Goal: Information Seeking & Learning: Learn about a topic

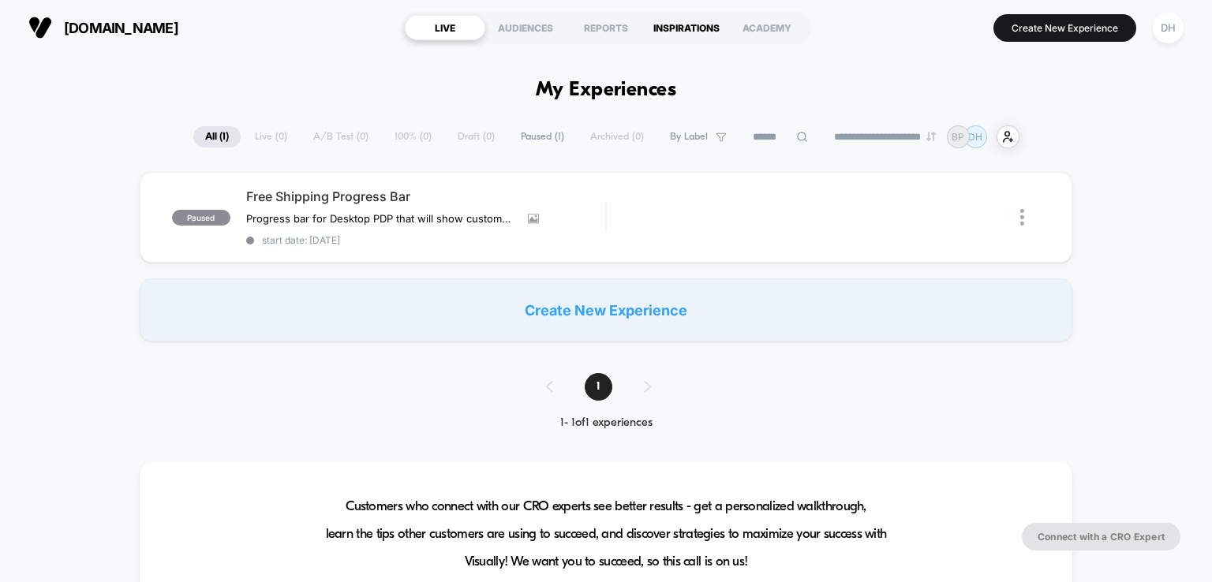
click at [672, 29] on div "INSPIRATIONS" at bounding box center [686, 27] width 80 height 25
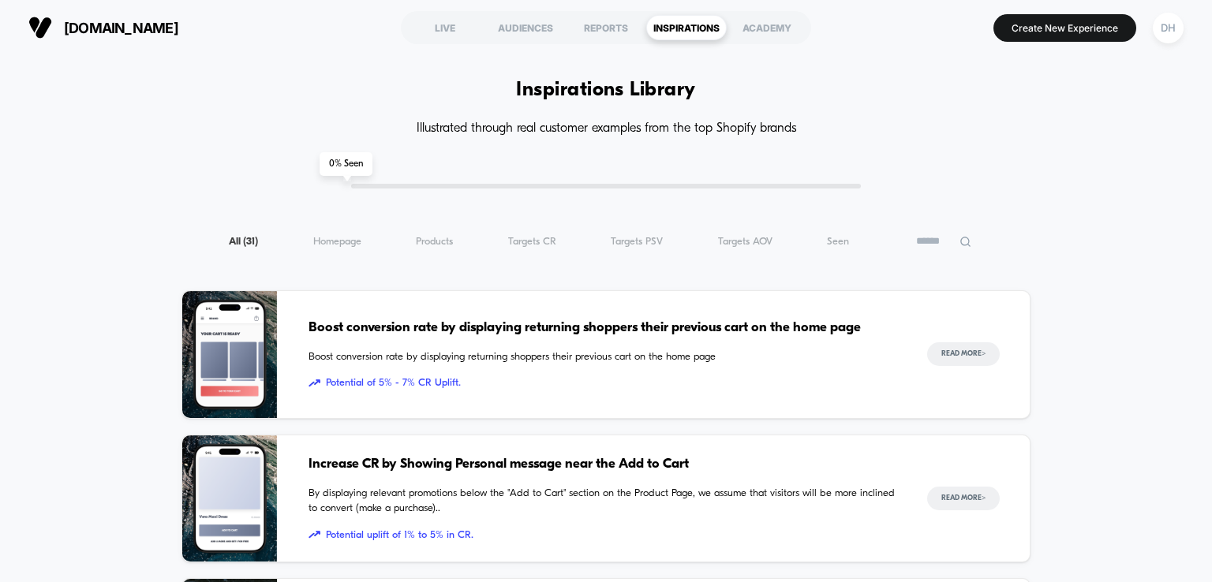
drag, startPoint x: 1117, startPoint y: 230, endPoint x: 1117, endPoint y: 245, distance: 15.0
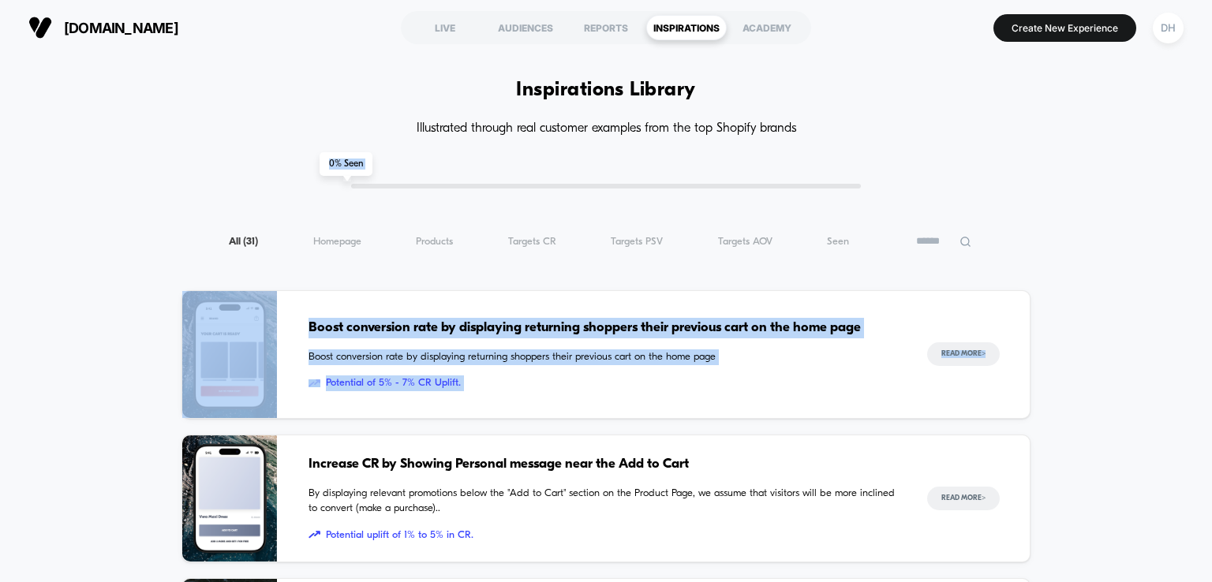
drag, startPoint x: 1146, startPoint y: 335, endPoint x: 1133, endPoint y: 143, distance: 192.9
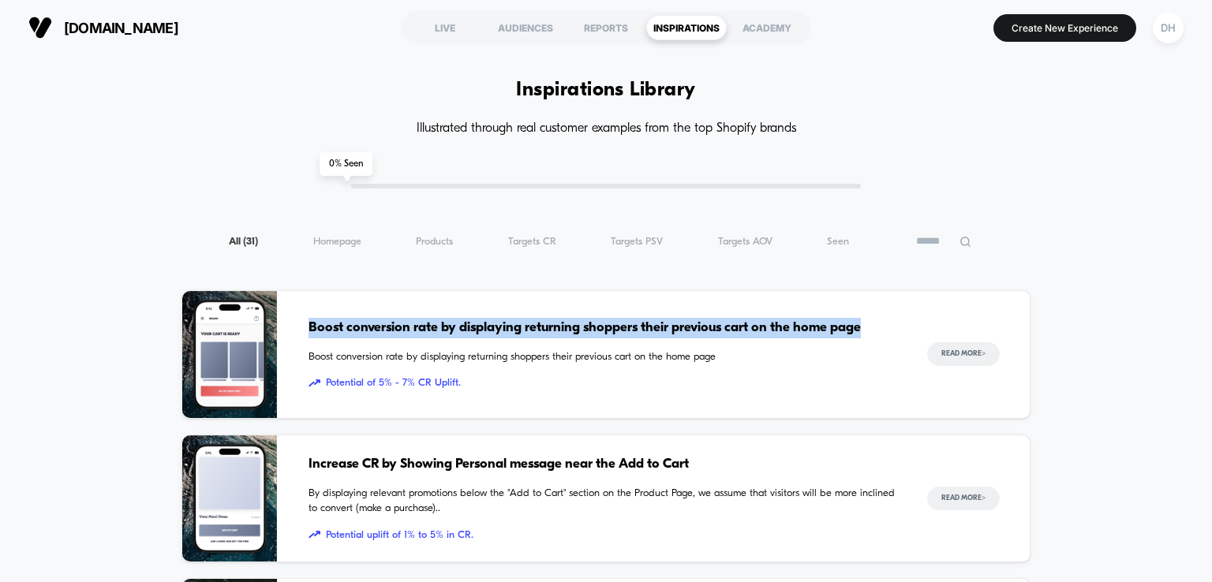
copy span "Boost conversion rate by displaying returning shoppers their previous cart on t…"
drag, startPoint x: 867, startPoint y: 329, endPoint x: 304, endPoint y: 332, distance: 563.4
click at [304, 332] on div "Boost conversion rate by displaying returning shoppers their previous cart on t…" at bounding box center [605, 354] width 848 height 129
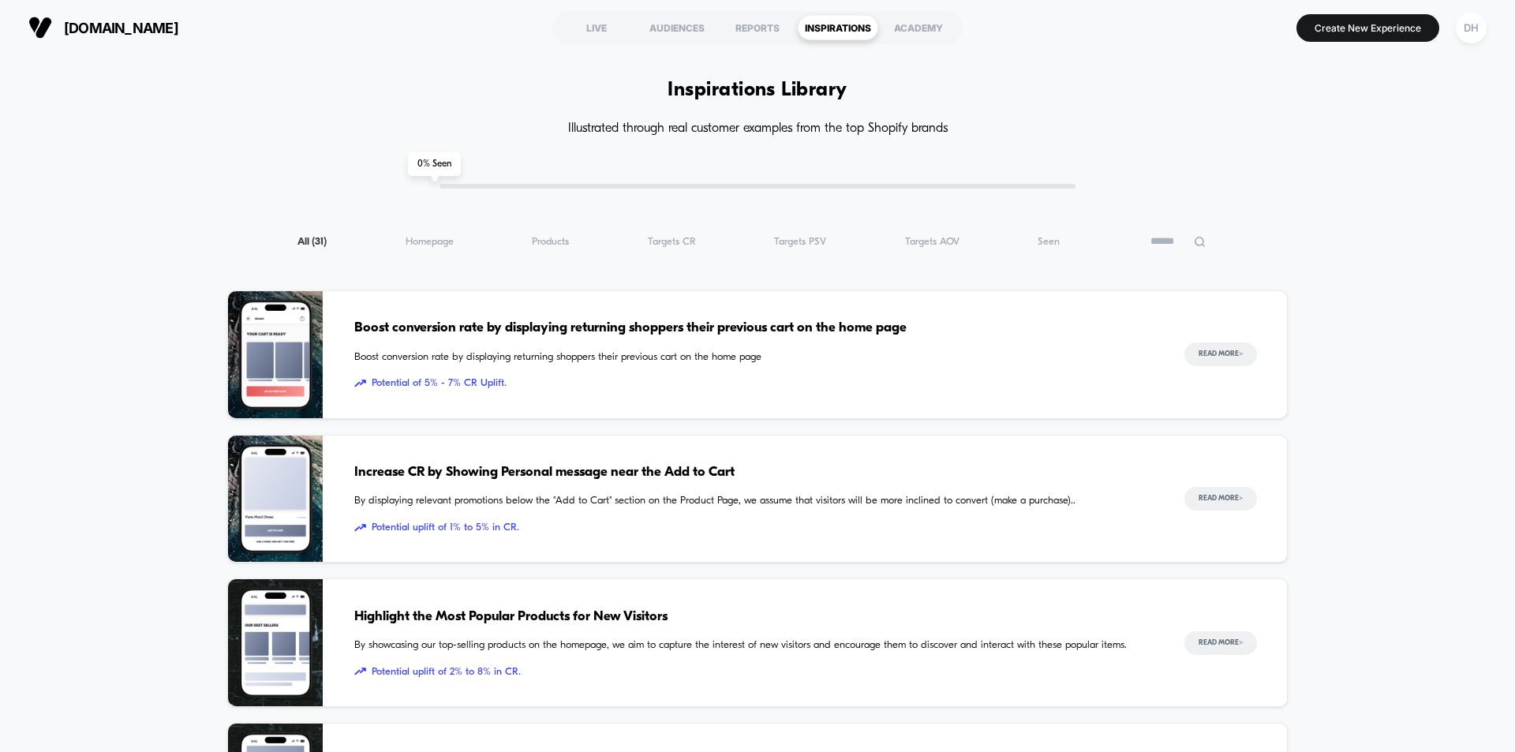
click at [662, 522] on span "Potential uplift of 1% to 5% in CR." at bounding box center [753, 528] width 799 height 16
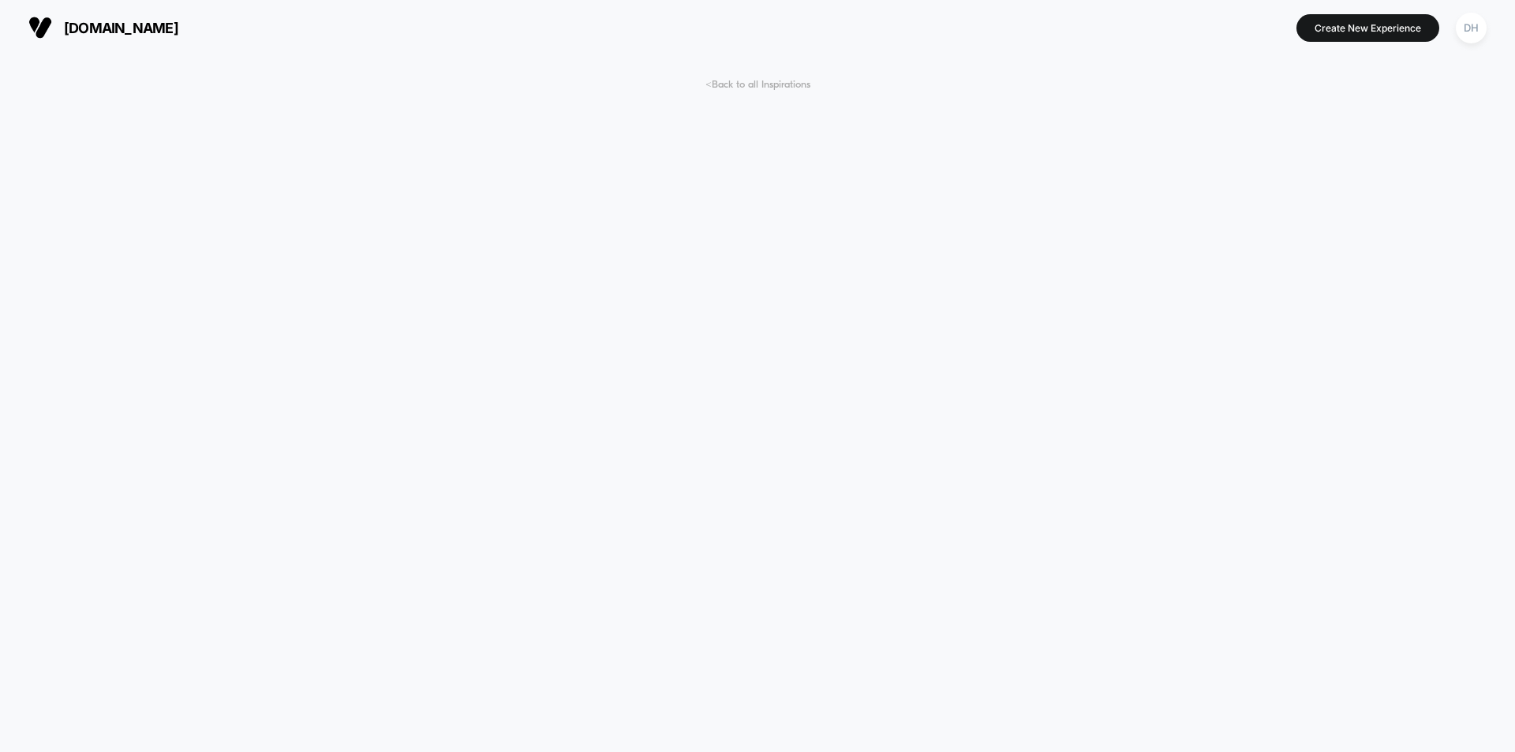
click at [787, 81] on span "< Back to all Inspirations" at bounding box center [757, 85] width 105 height 12
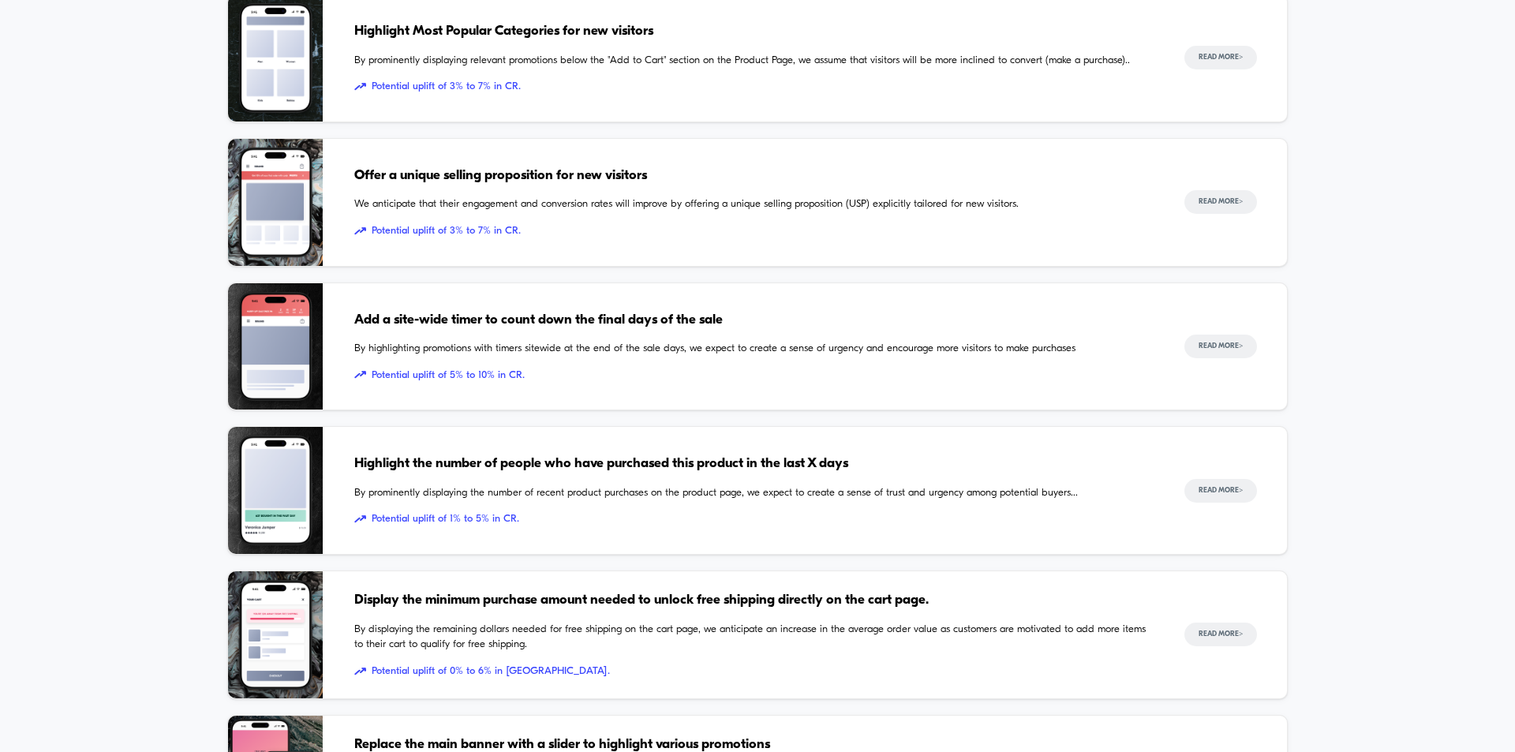
scroll to position [735, 0]
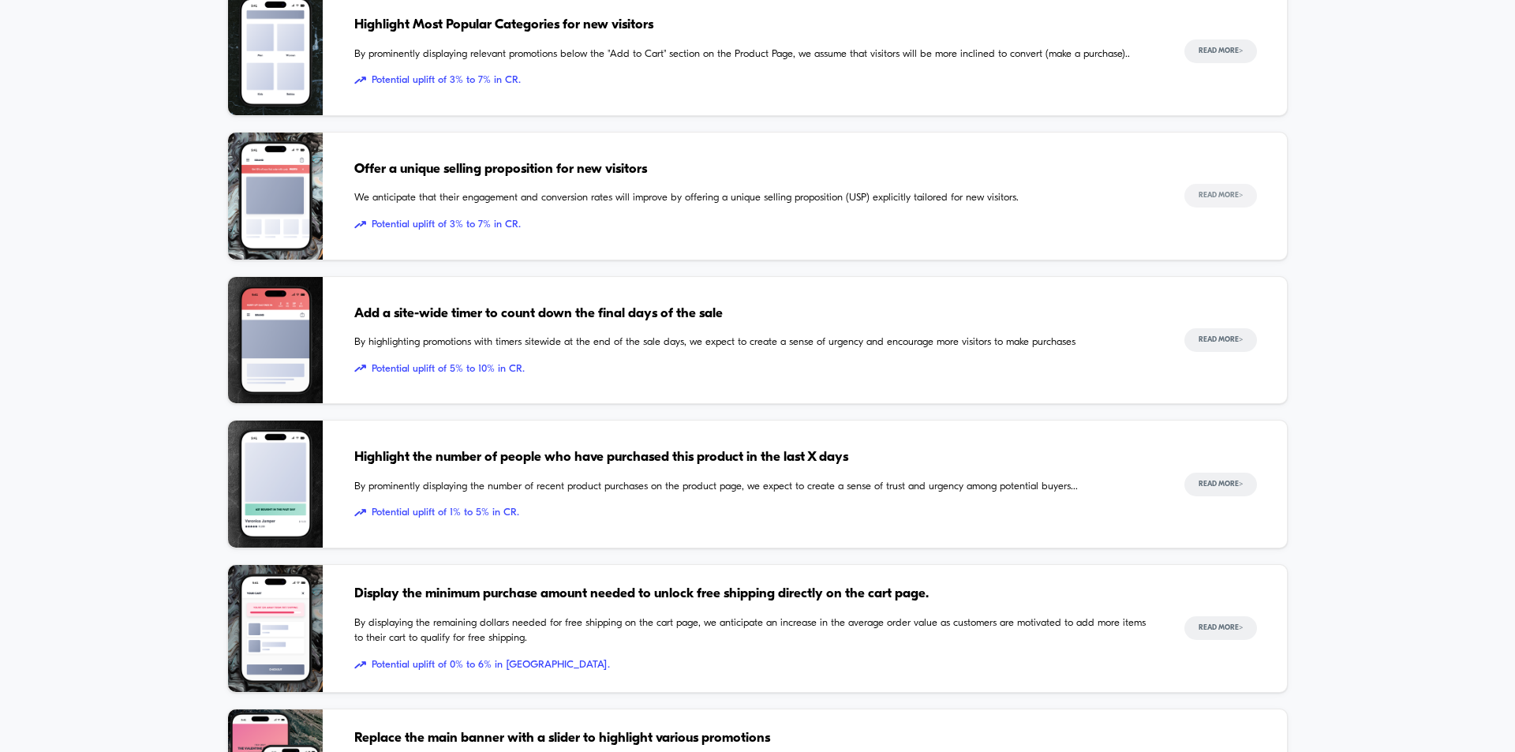
click at [1230, 202] on button "Read More >" at bounding box center [1220, 196] width 73 height 24
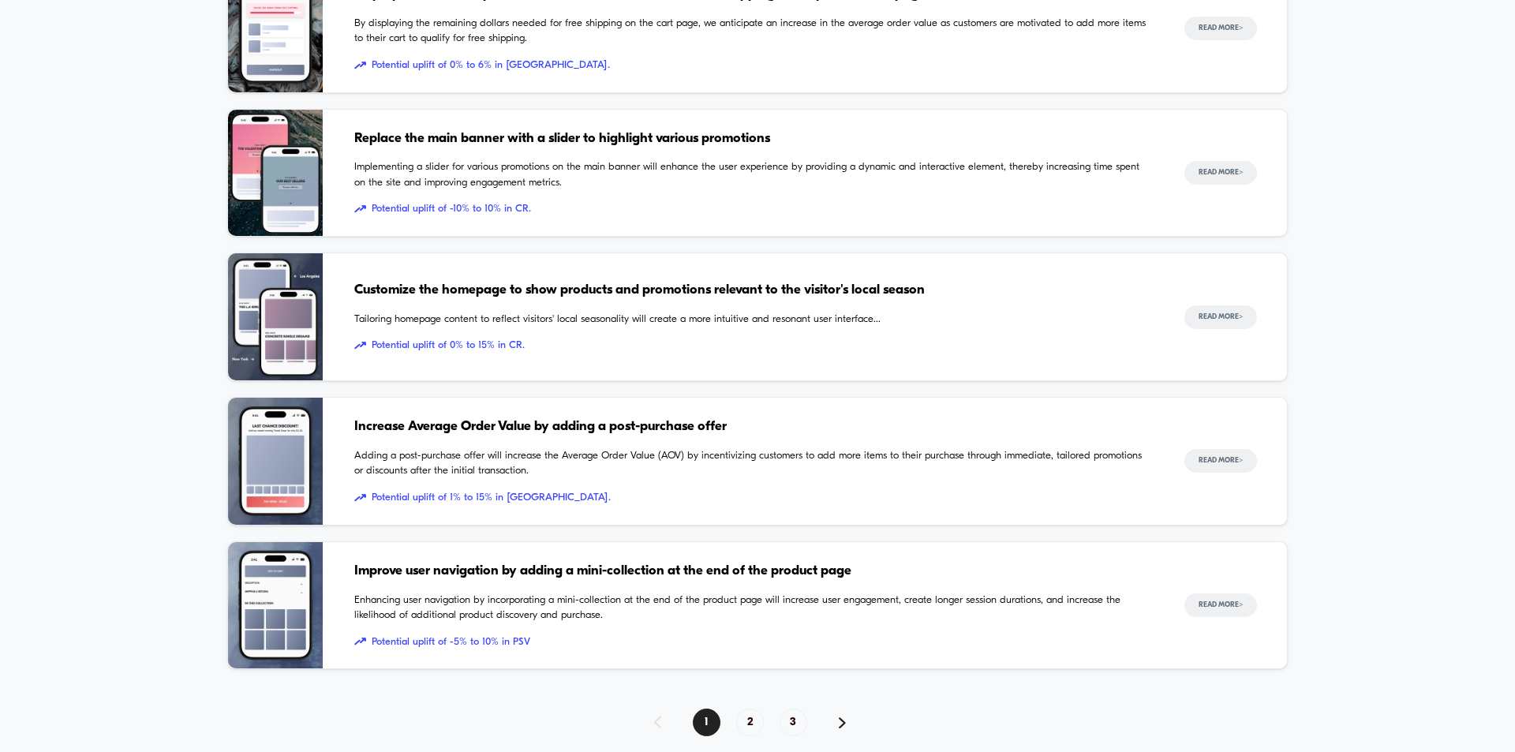
scroll to position [1334, 0]
click at [1232, 322] on button "Read More >" at bounding box center [1220, 318] width 73 height 24
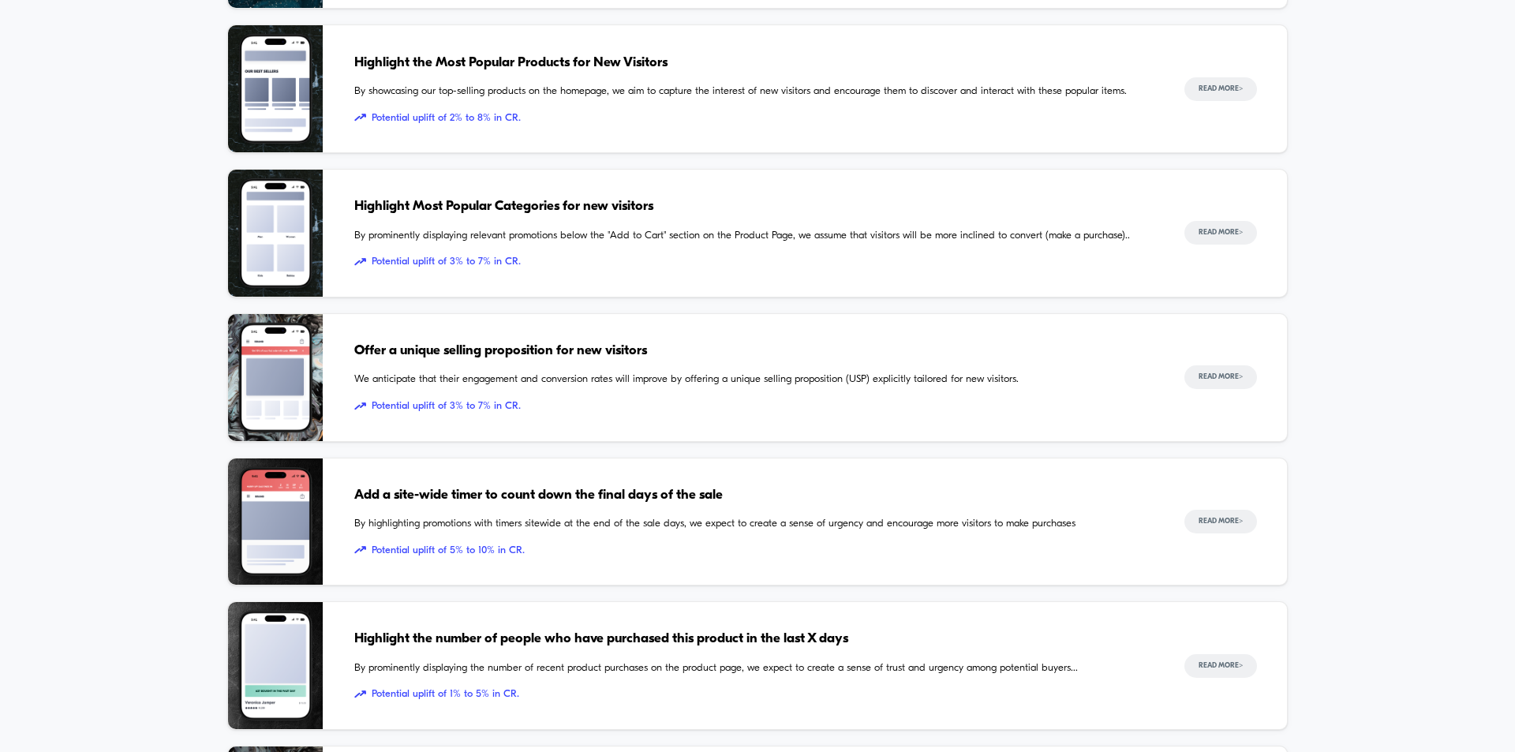
scroll to position [1389, 0]
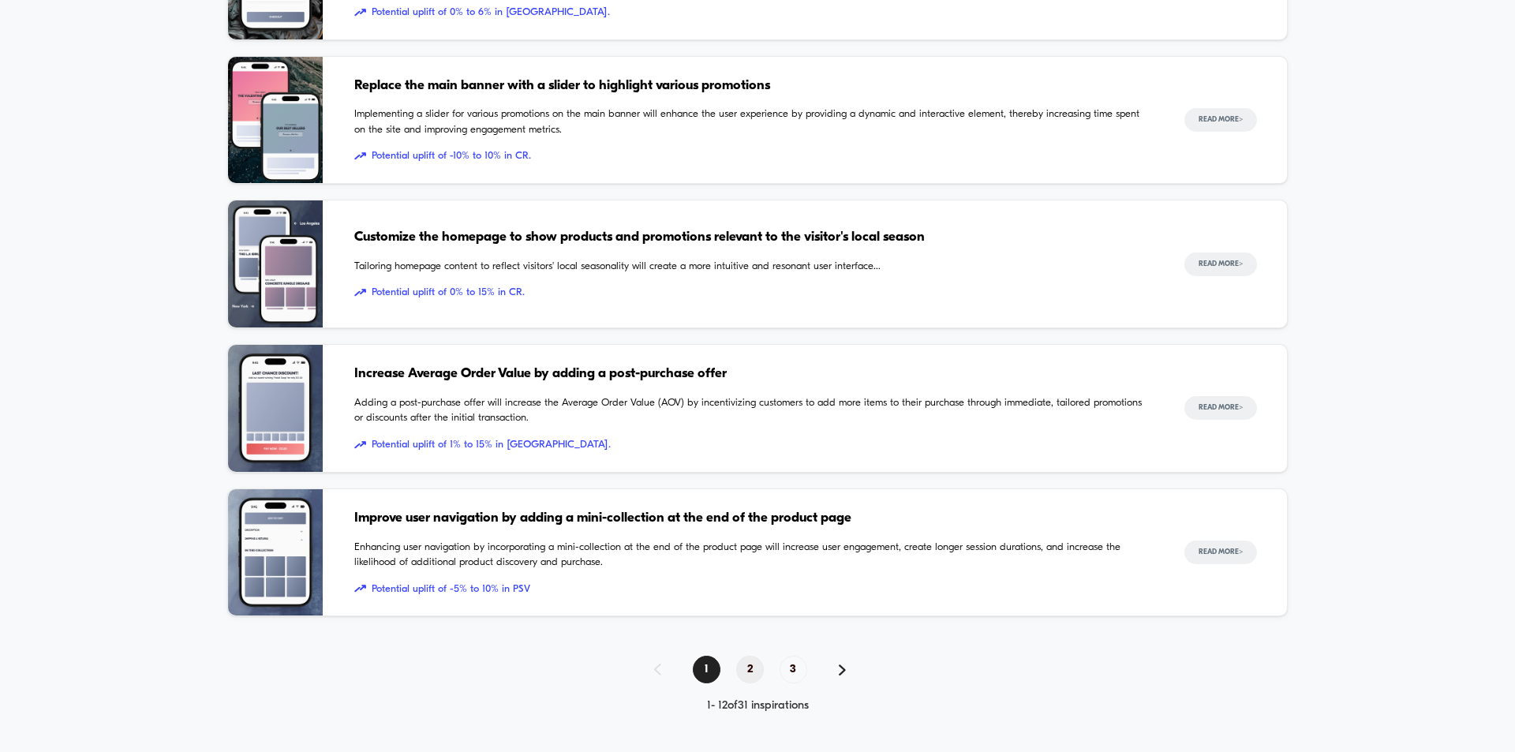
click at [747, 666] on span "2" at bounding box center [750, 670] width 28 height 28
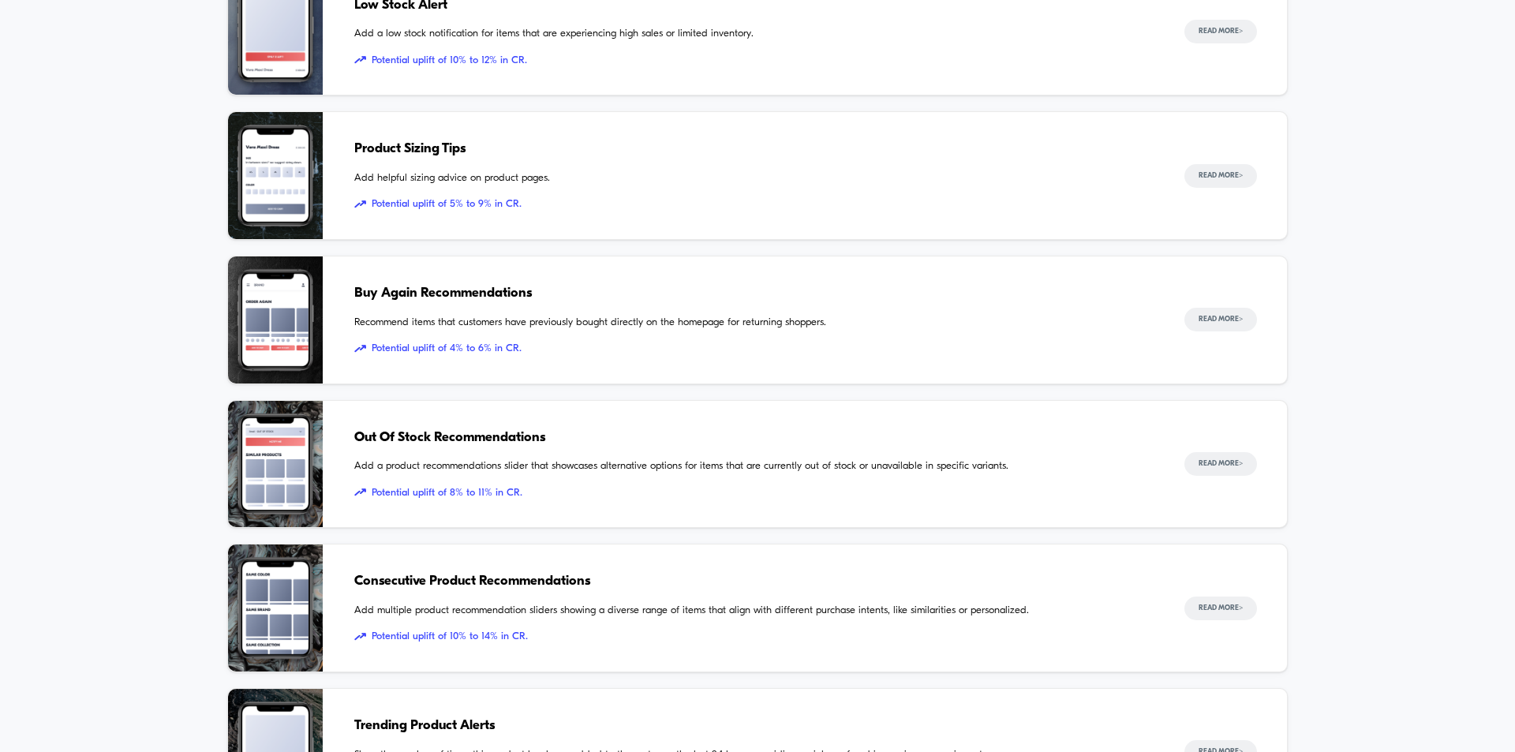
scroll to position [1043, 0]
click at [1212, 465] on button "Read More >" at bounding box center [1220, 465] width 73 height 24
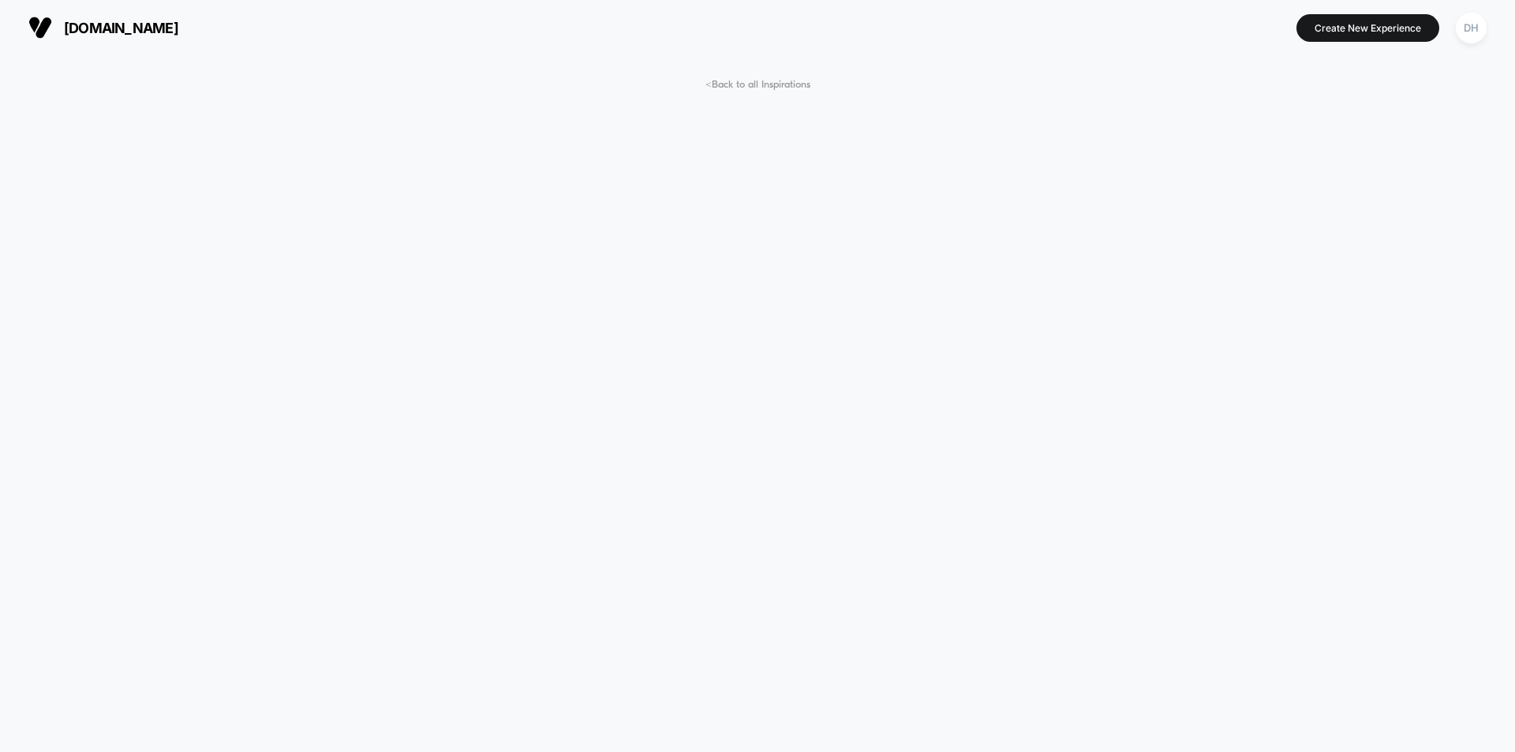
click at [709, 81] on span "< Back to all Inspirations" at bounding box center [757, 85] width 105 height 12
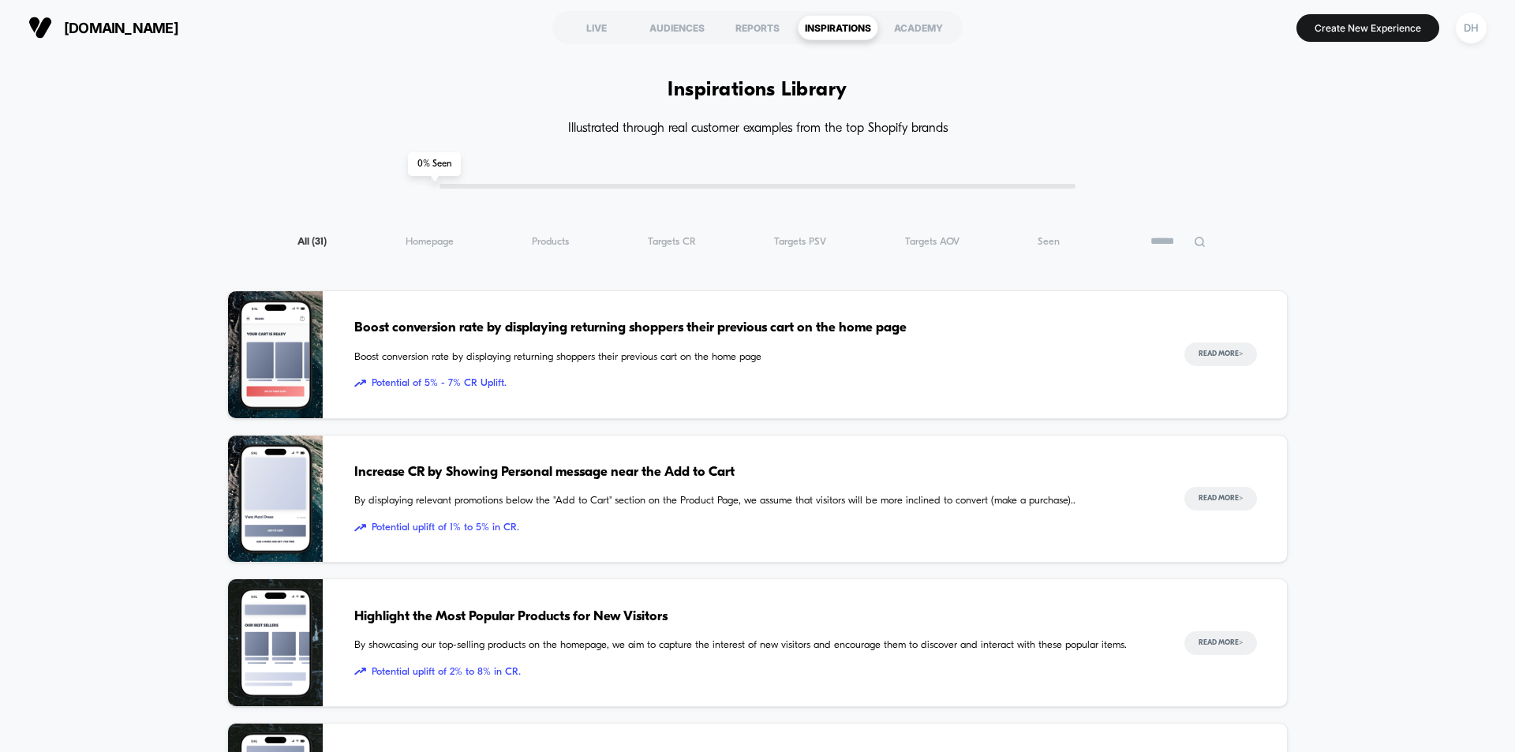
click at [433, 164] on span "0 % Seen" at bounding box center [434, 164] width 53 height 24
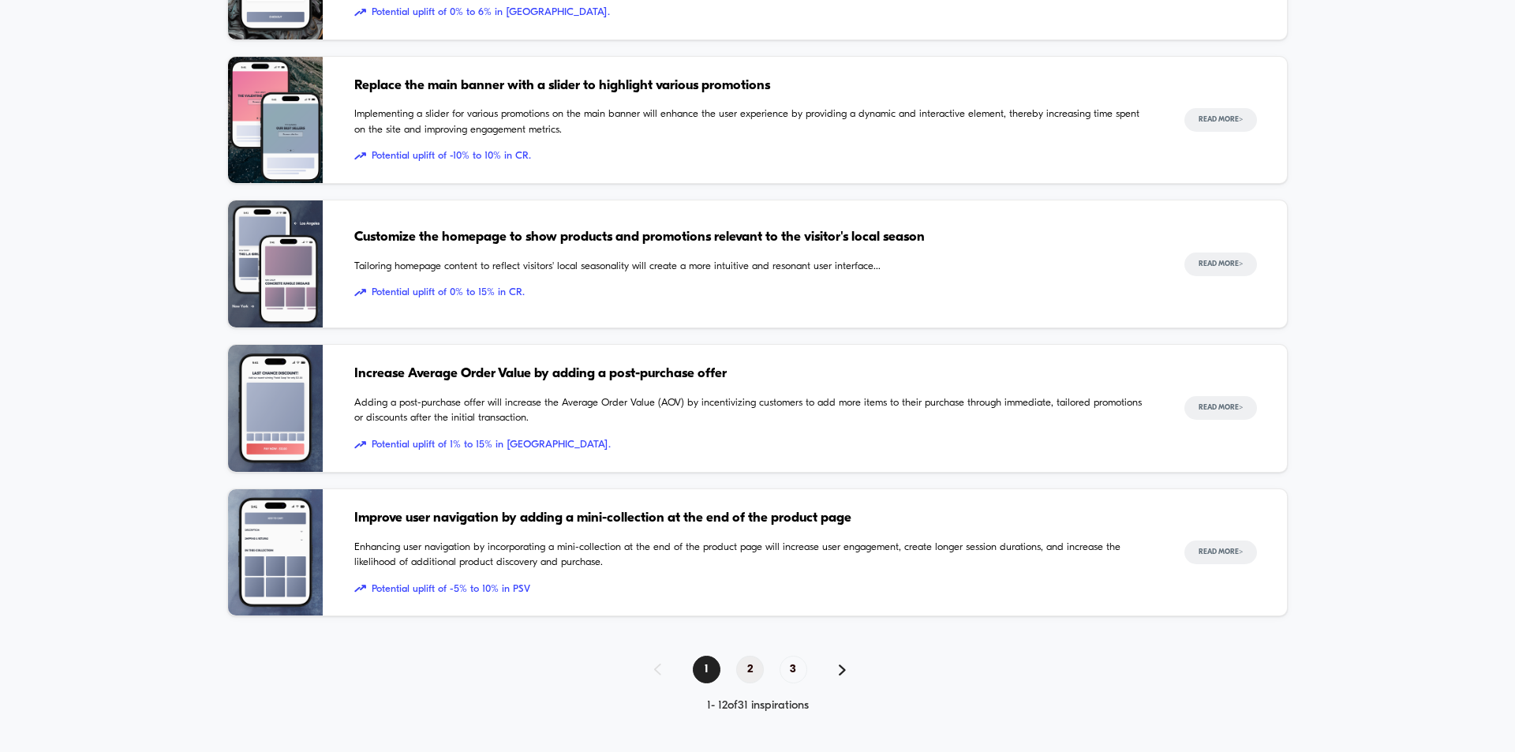
click at [750, 668] on span "2" at bounding box center [750, 670] width 28 height 28
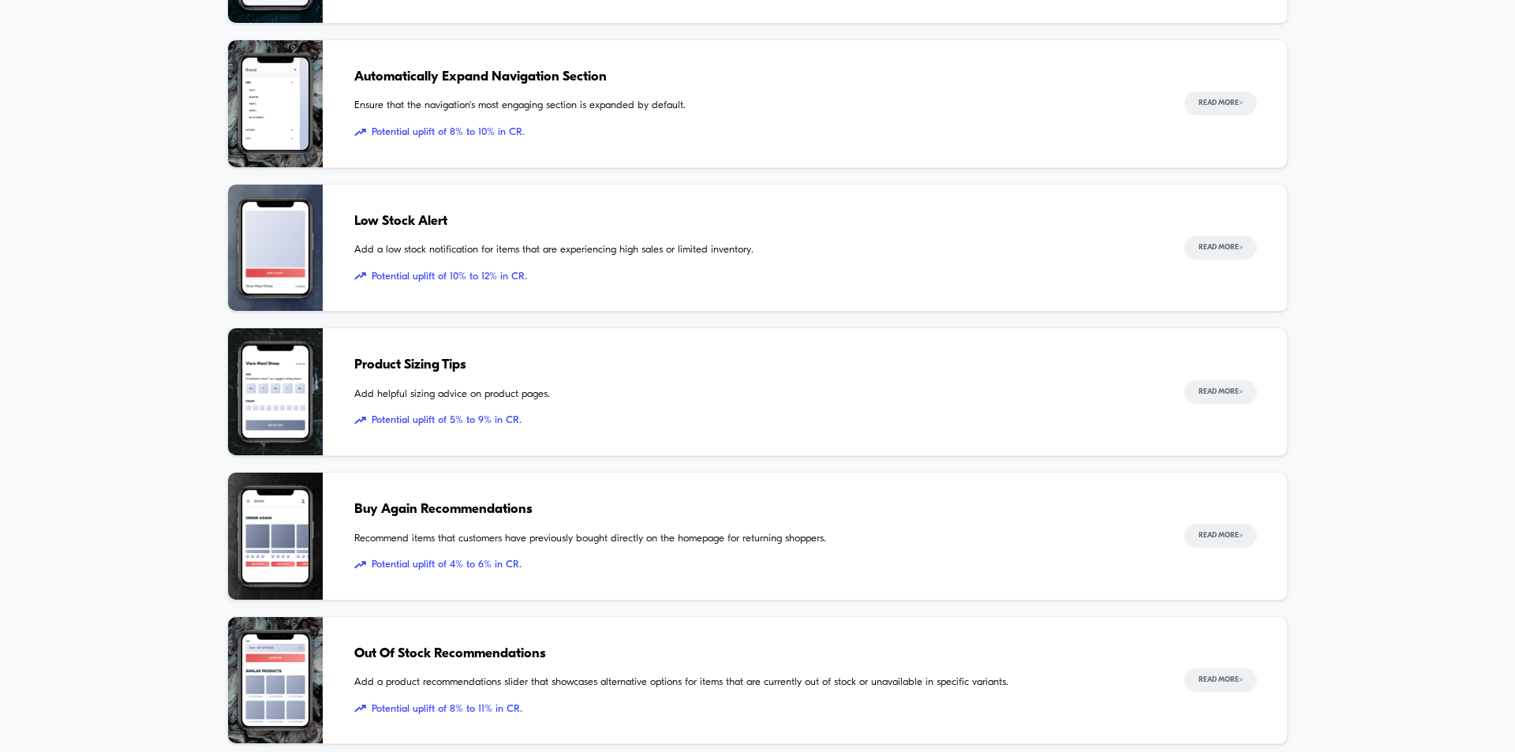
scroll to position [823, 0]
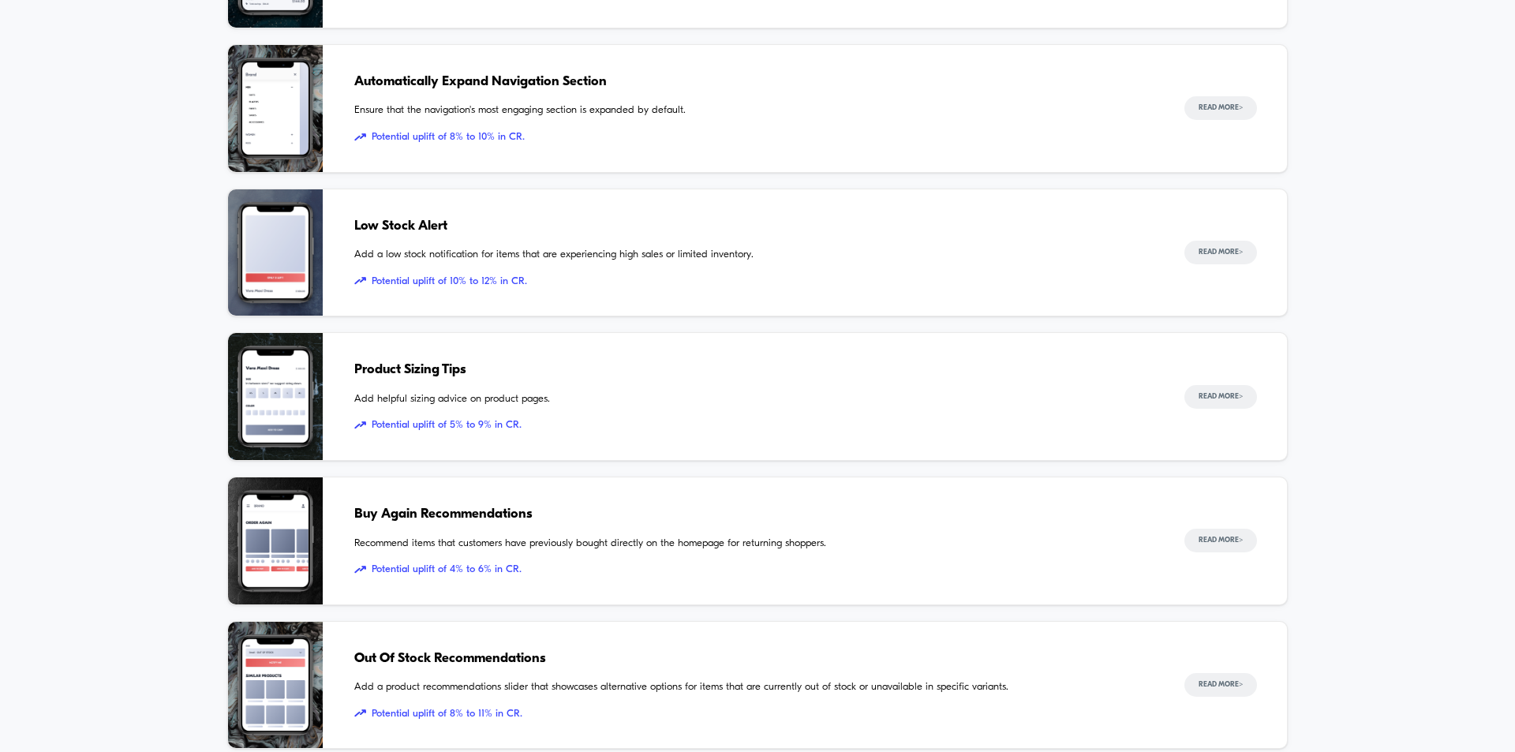
click at [612, 540] on span "Recommend items that customers have previously bought directly on the homepage …" at bounding box center [753, 544] width 799 height 16
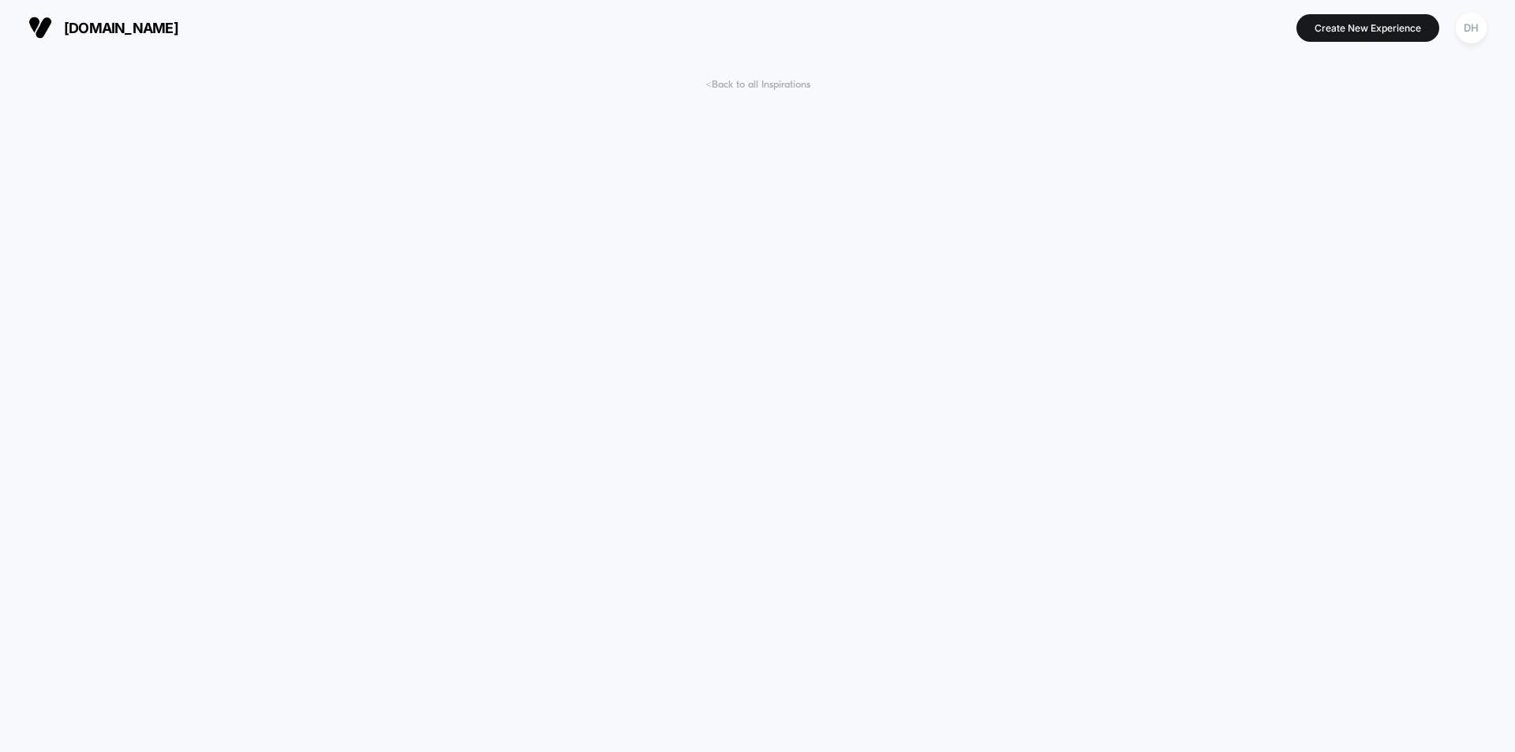
click at [750, 88] on span "< Back to all Inspirations" at bounding box center [757, 85] width 105 height 12
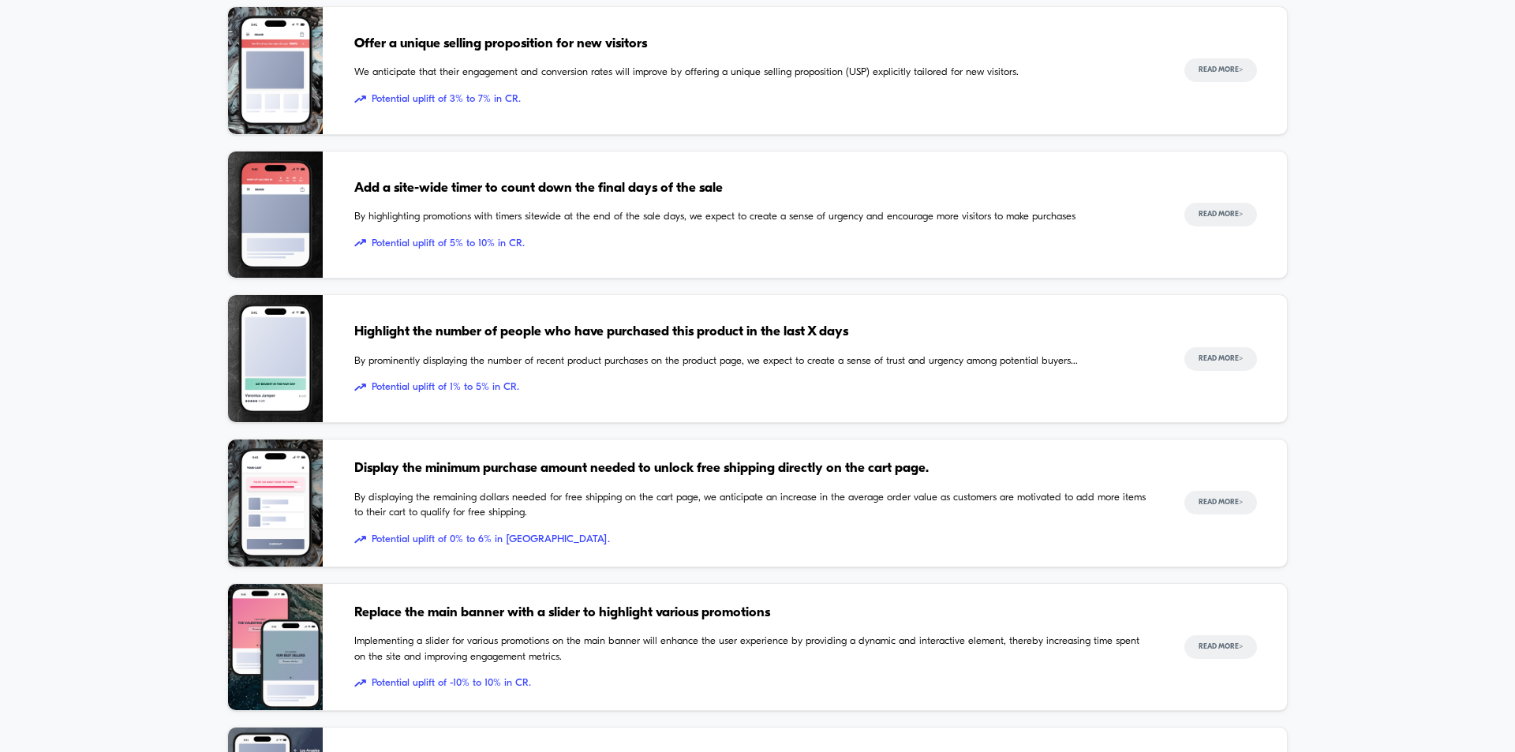
scroll to position [1389, 0]
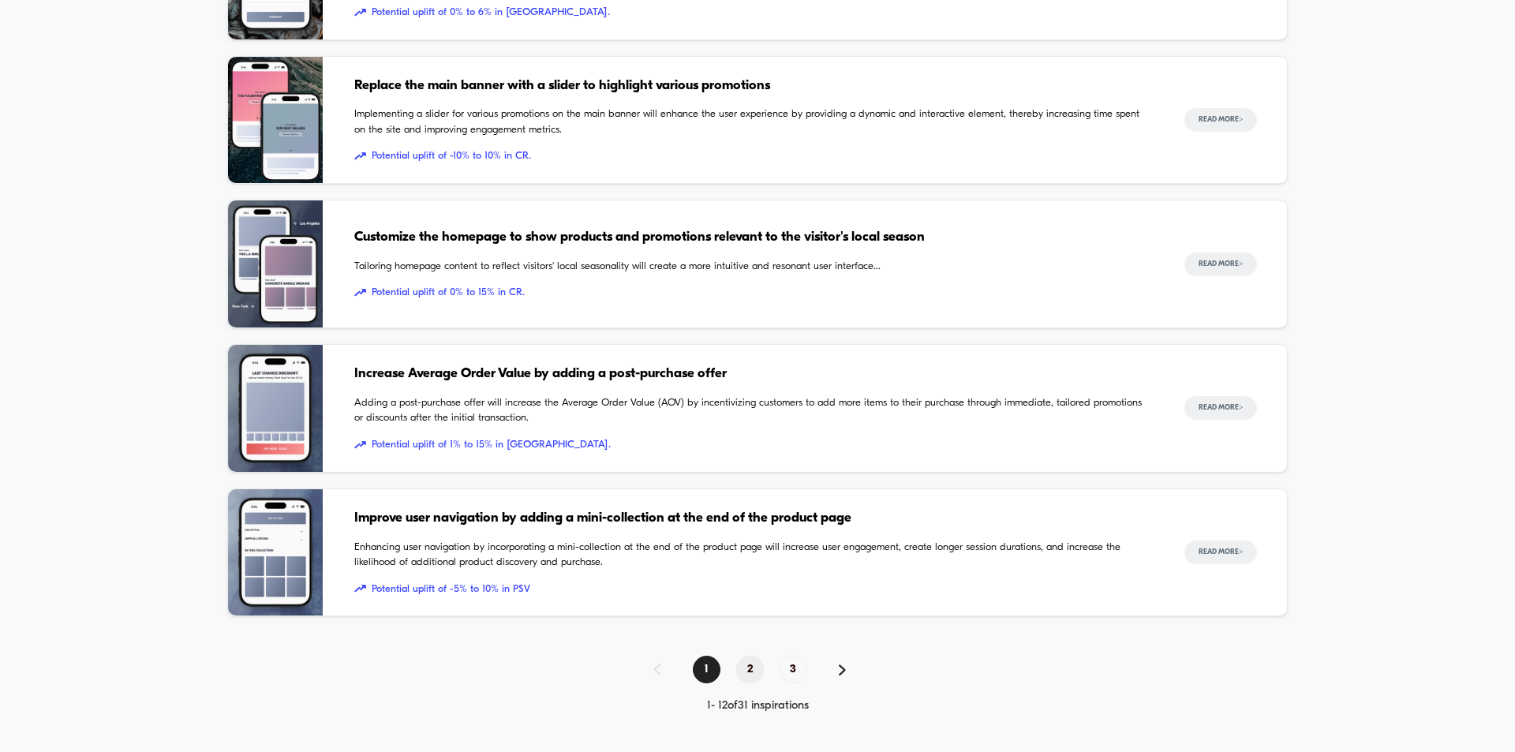
click at [748, 666] on span "2" at bounding box center [750, 670] width 28 height 28
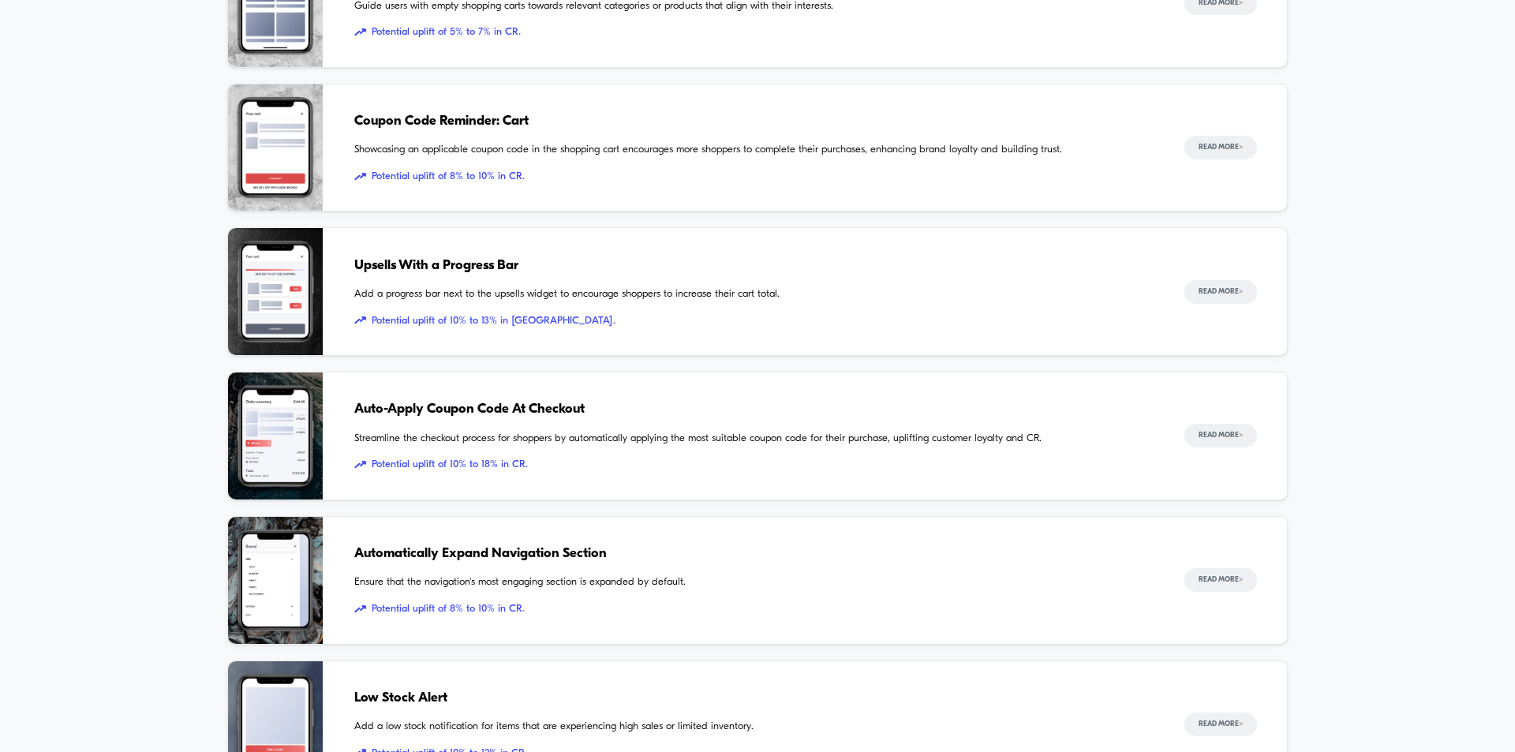
scroll to position [350, 0]
click at [1199, 439] on button "Read More >" at bounding box center [1220, 437] width 73 height 24
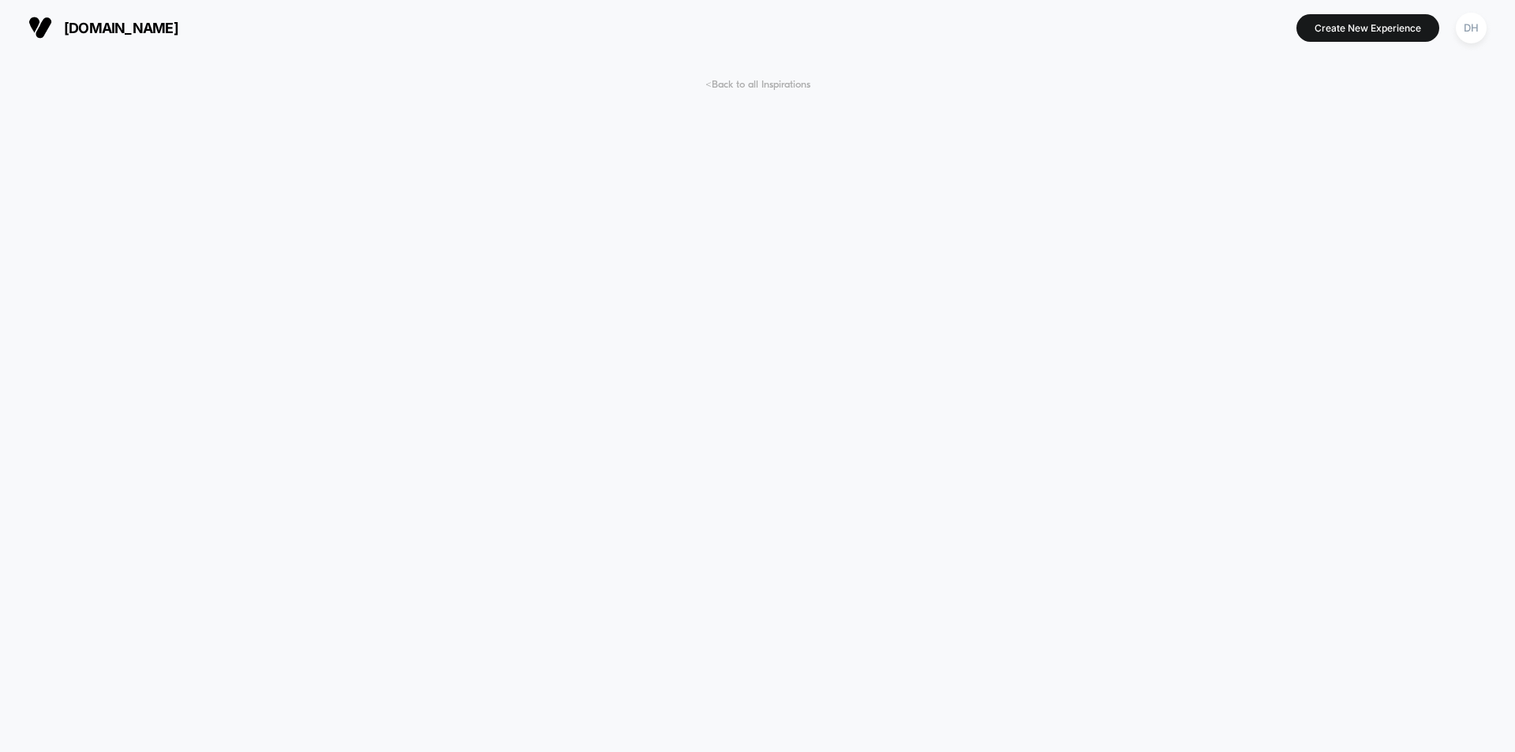
click at [757, 81] on span "< Back to all Inspirations" at bounding box center [757, 85] width 105 height 12
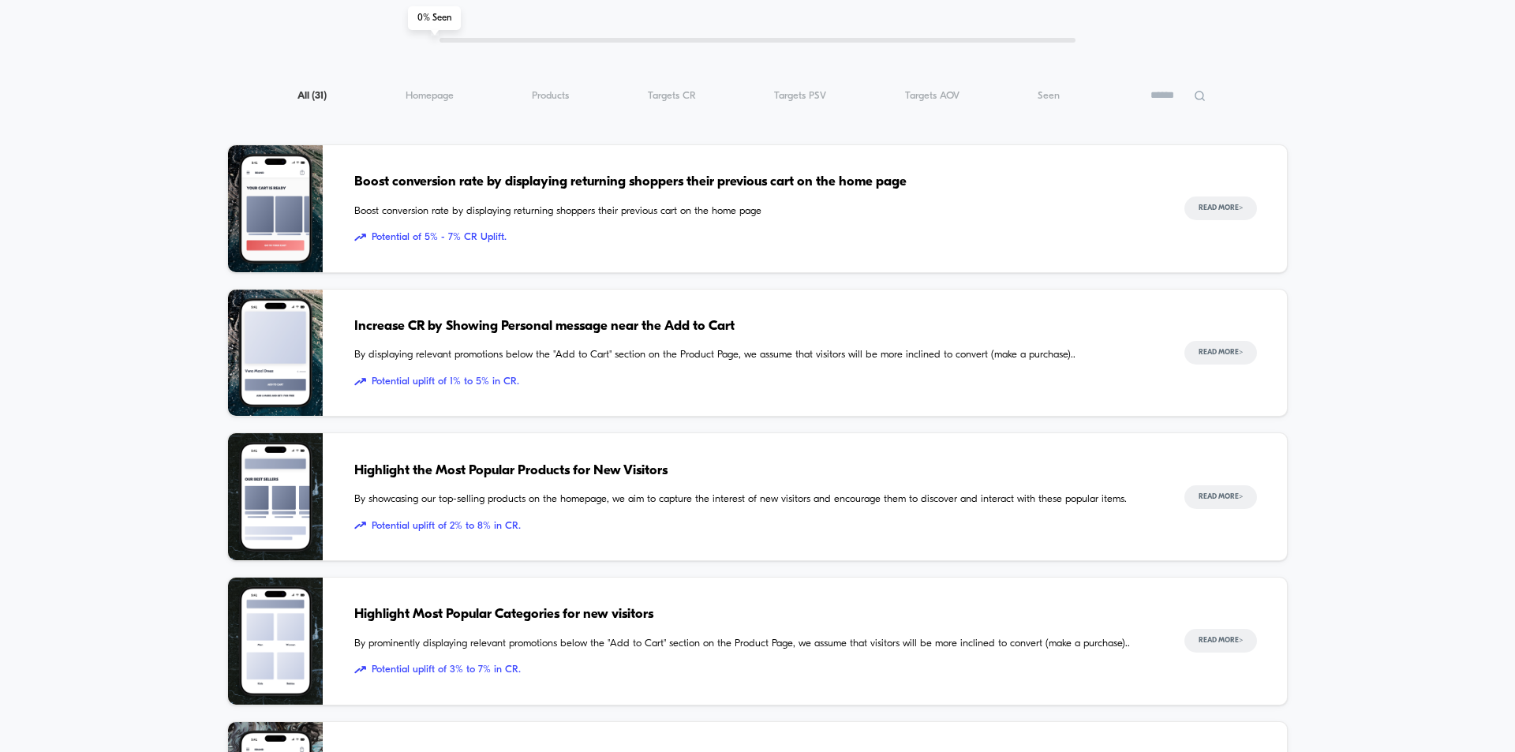
scroll to position [1389, 0]
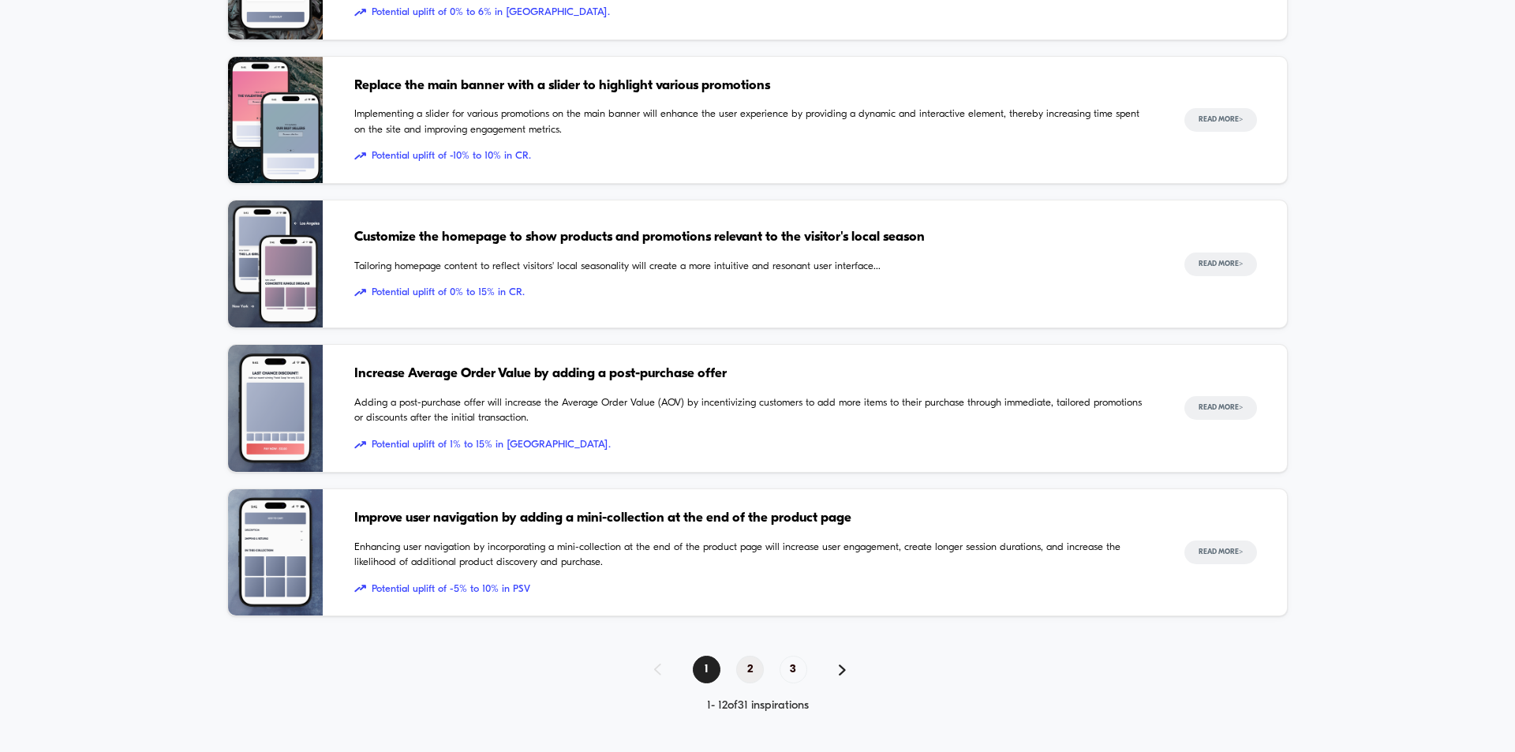
click at [757, 666] on span "2" at bounding box center [750, 670] width 28 height 28
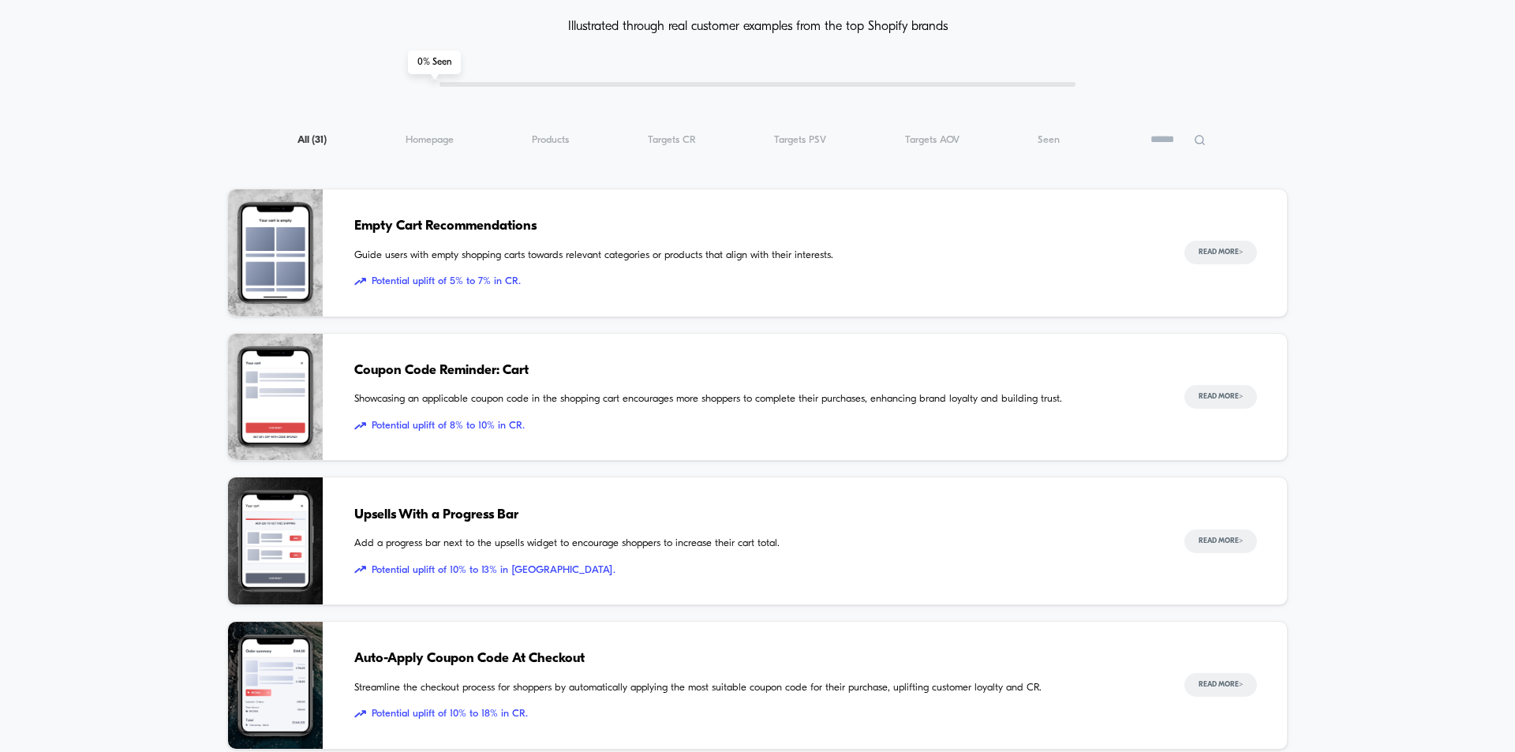
scroll to position [101, 0]
click at [1198, 403] on button "Read More >" at bounding box center [1220, 398] width 73 height 24
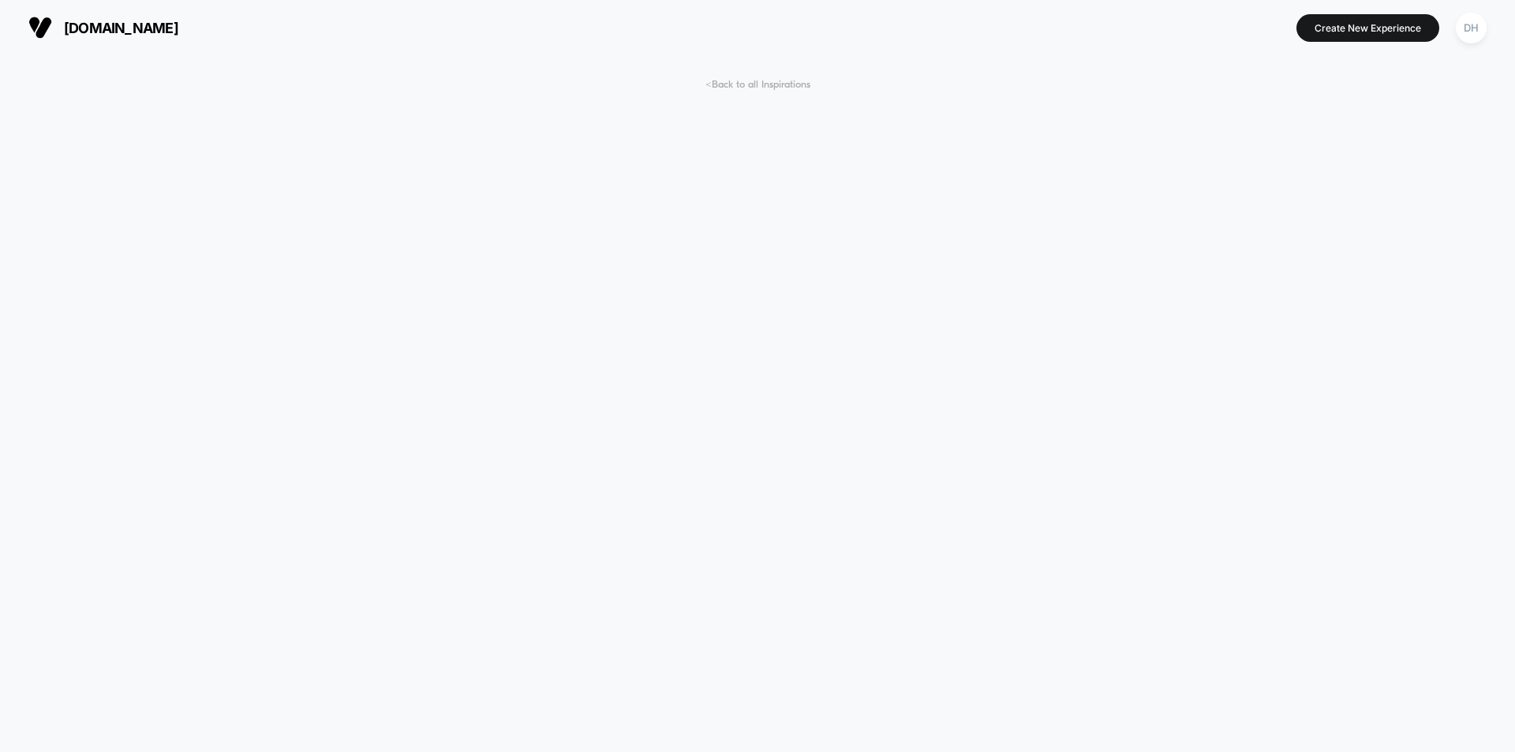
click at [722, 80] on span "< Back to all Inspirations" at bounding box center [757, 85] width 105 height 12
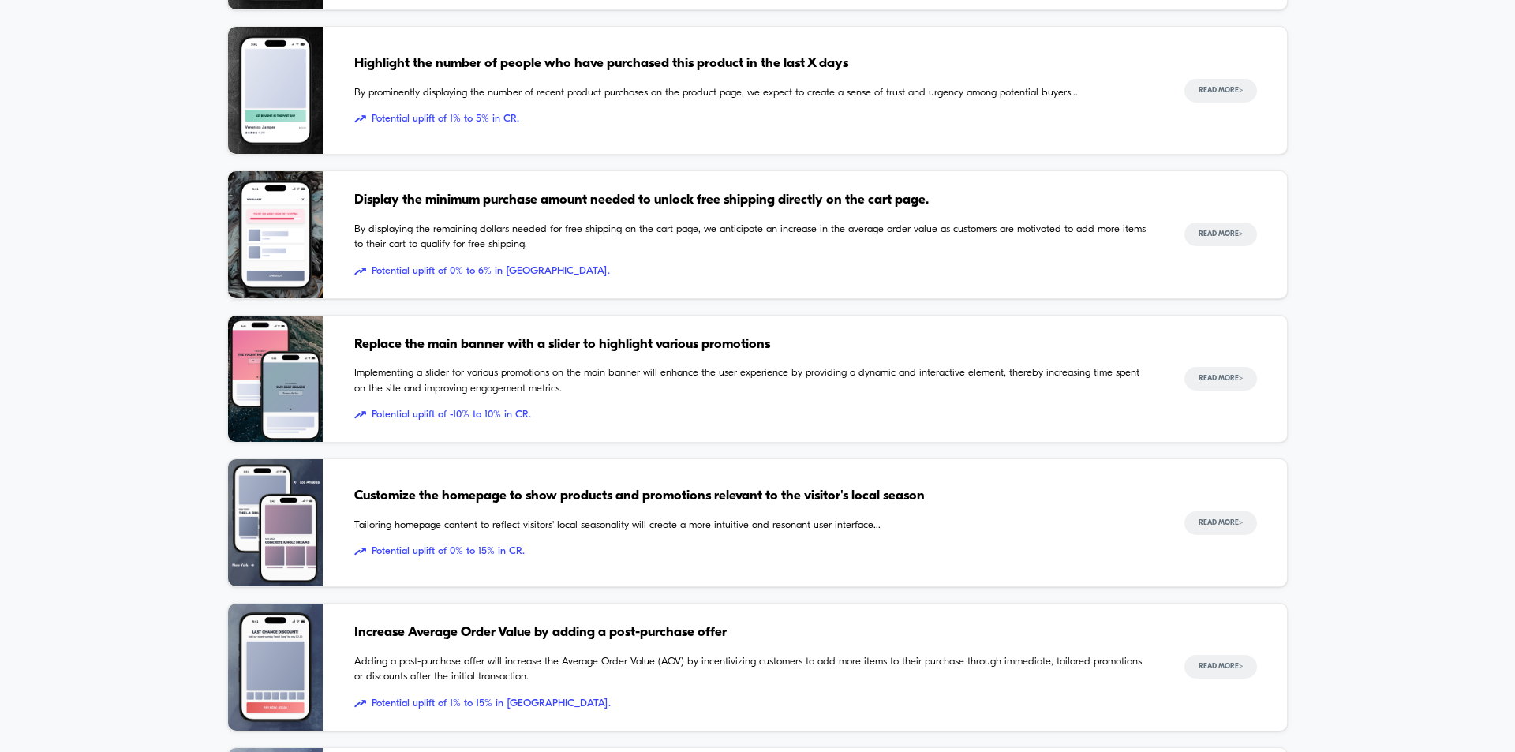
scroll to position [1389, 0]
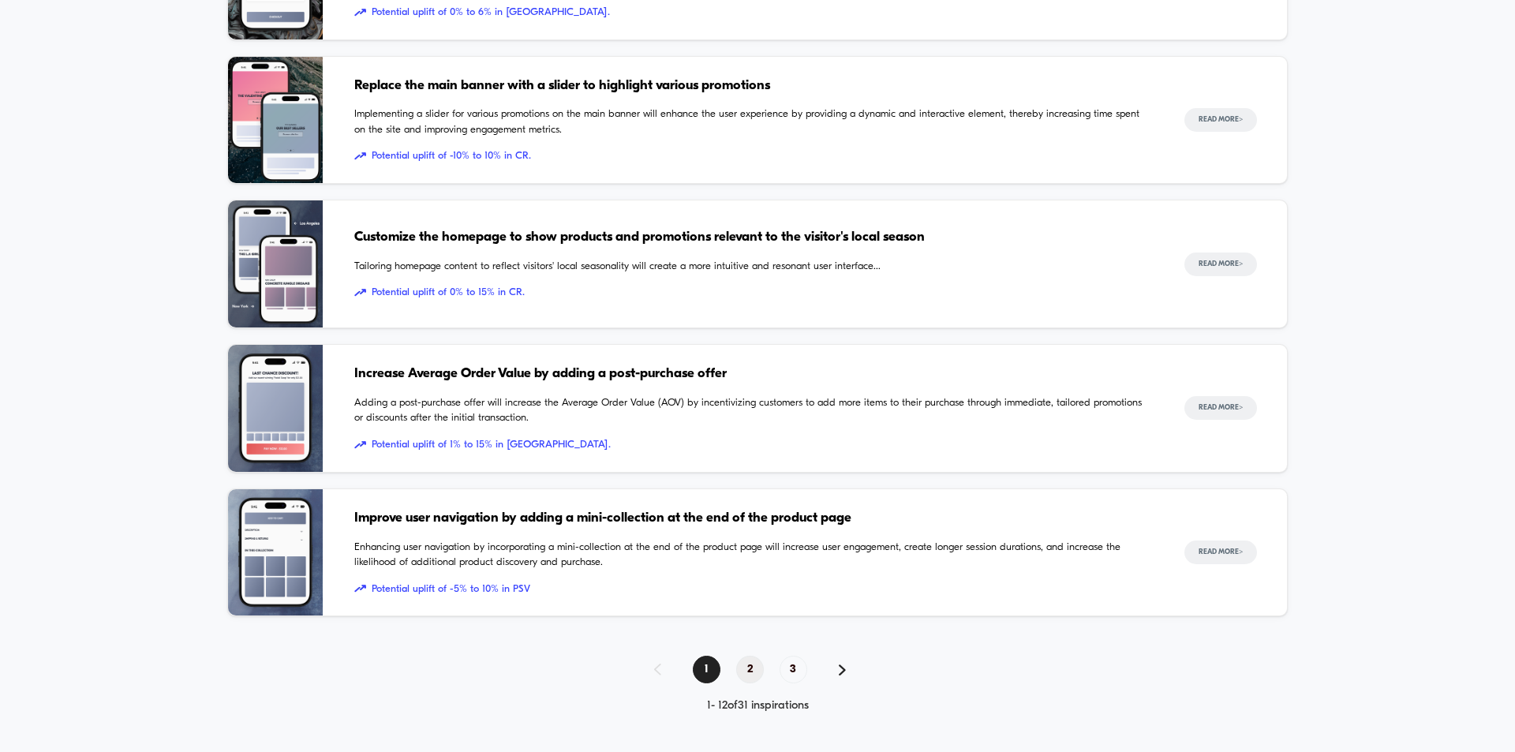
click at [749, 668] on span "2" at bounding box center [750, 670] width 28 height 28
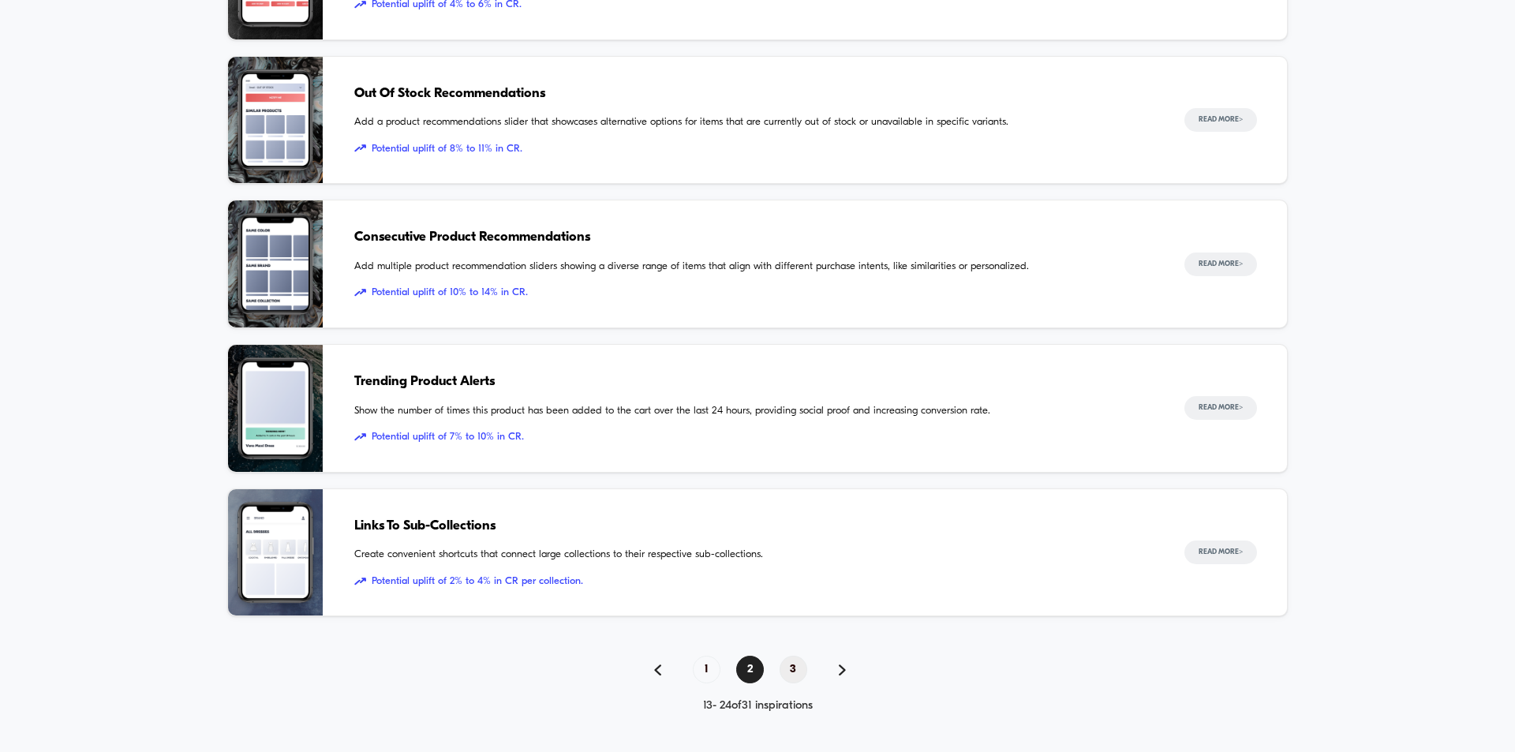
click at [791, 670] on span "3" at bounding box center [794, 670] width 28 height 28
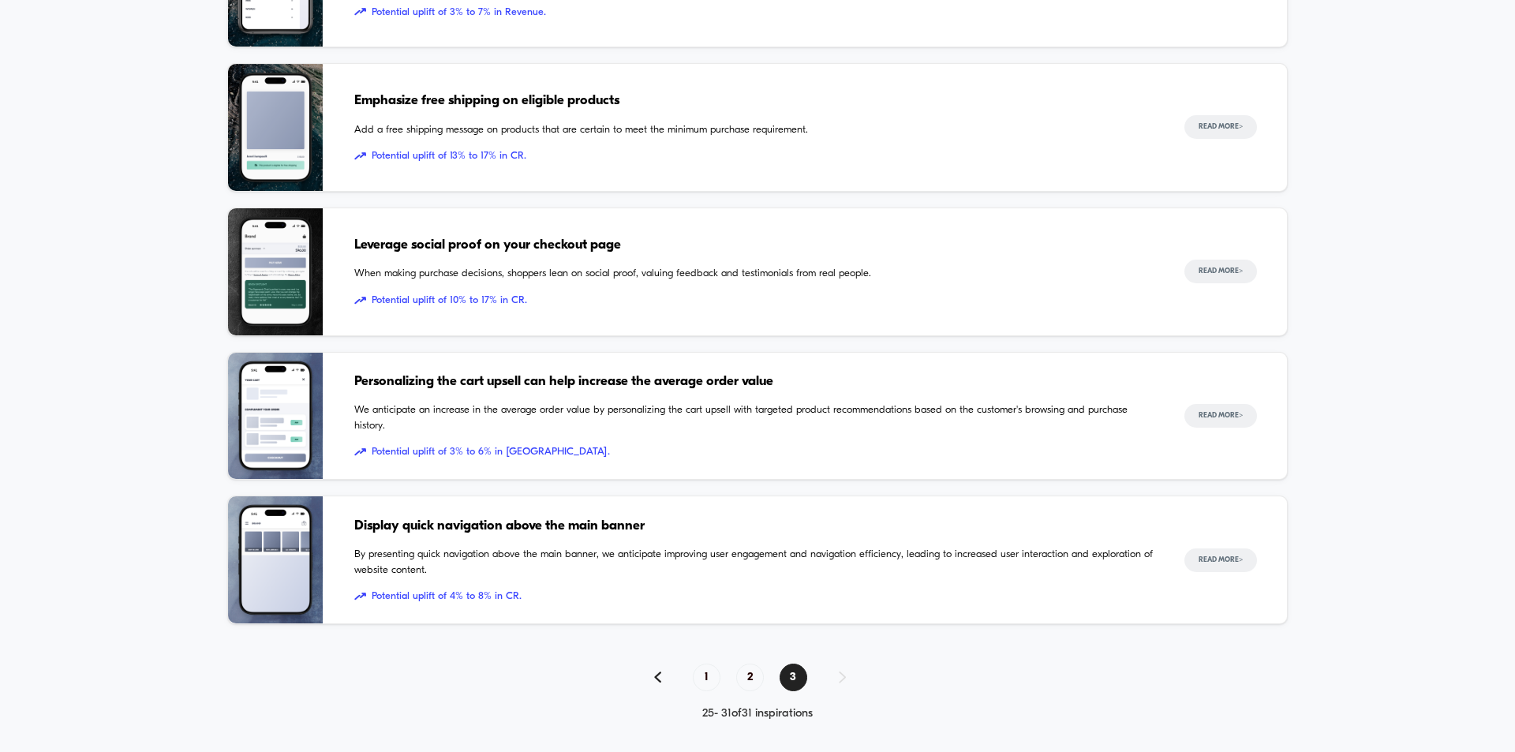
scroll to position [654, 0]
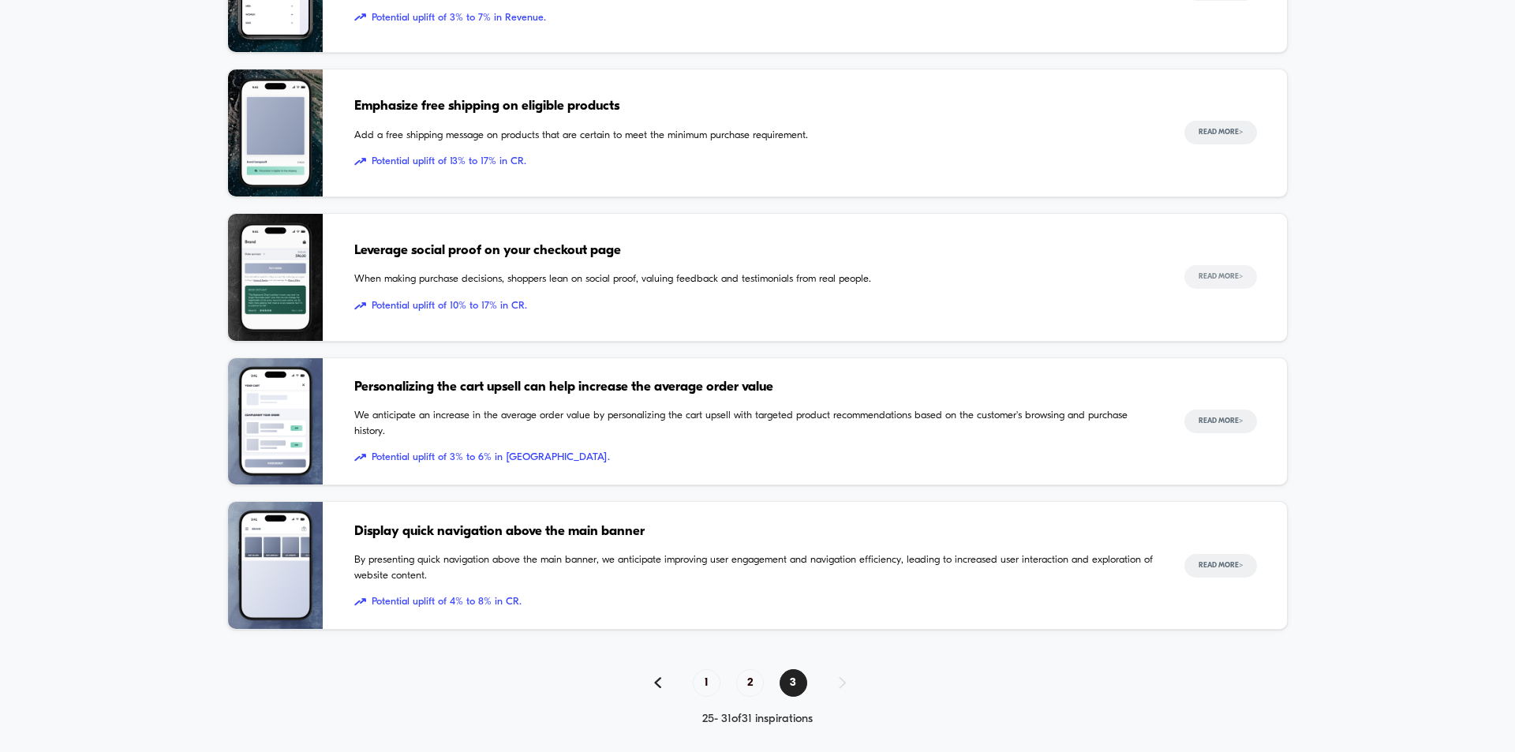
click at [1210, 278] on button "Read More >" at bounding box center [1220, 277] width 73 height 24
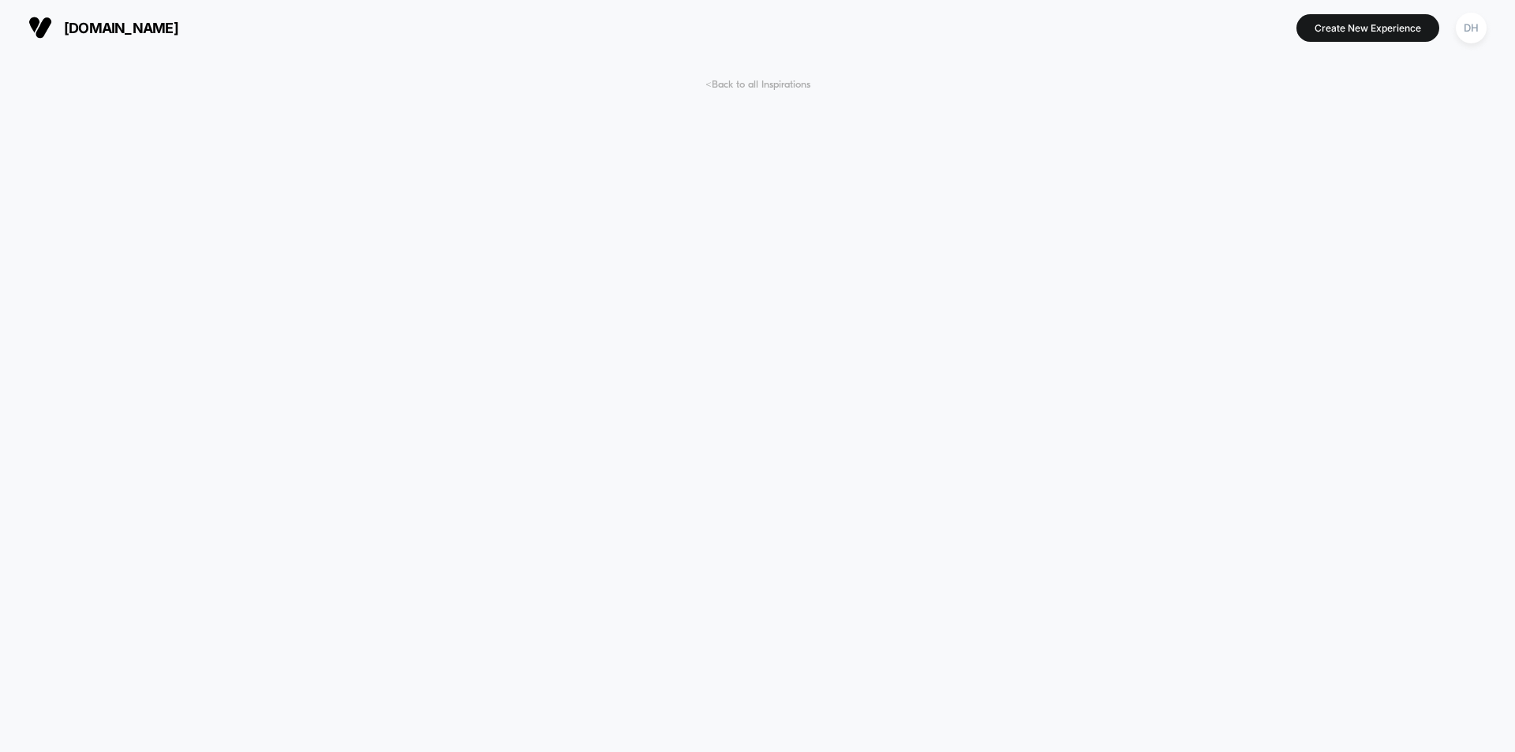
click at [732, 82] on span "< Back to all Inspirations" at bounding box center [757, 85] width 105 height 12
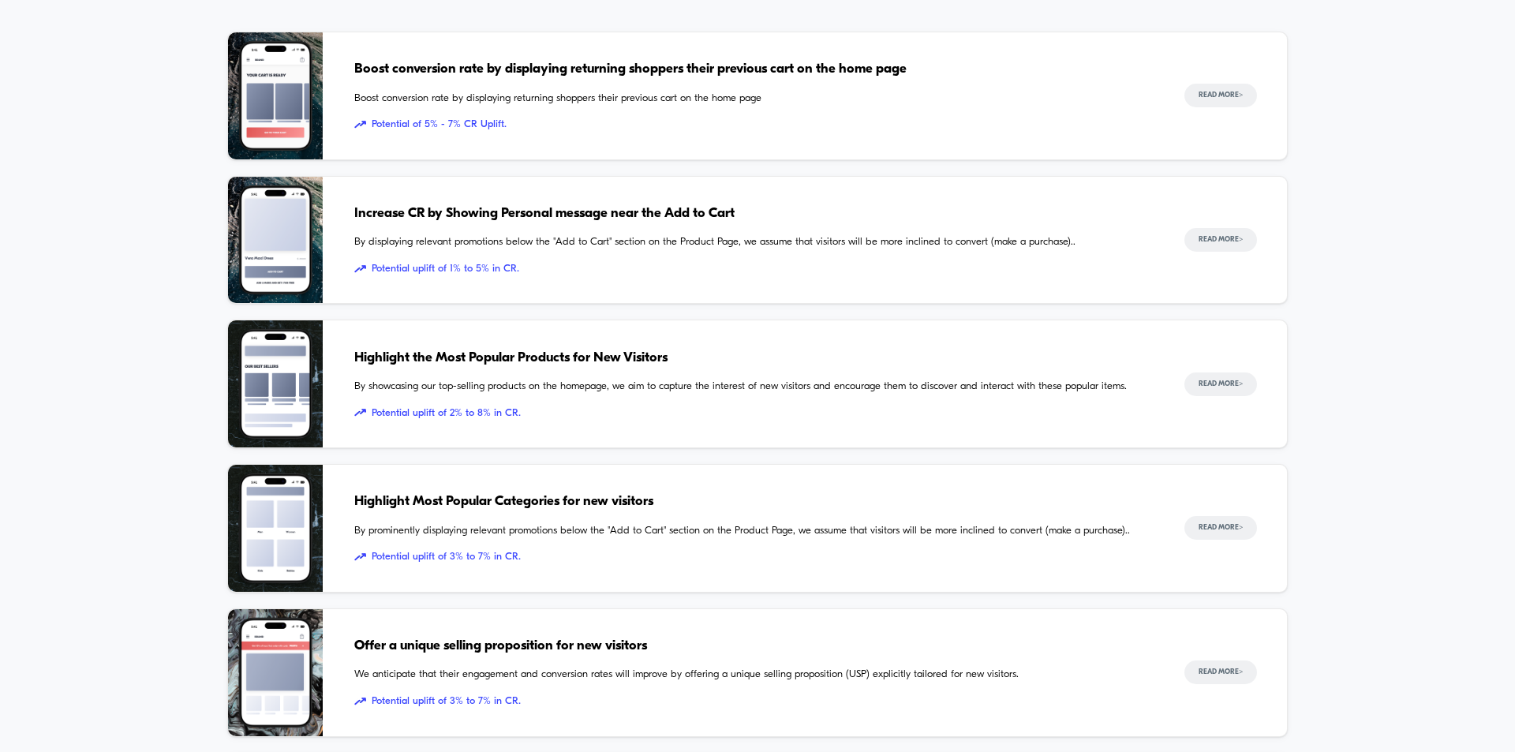
scroll to position [1389, 0]
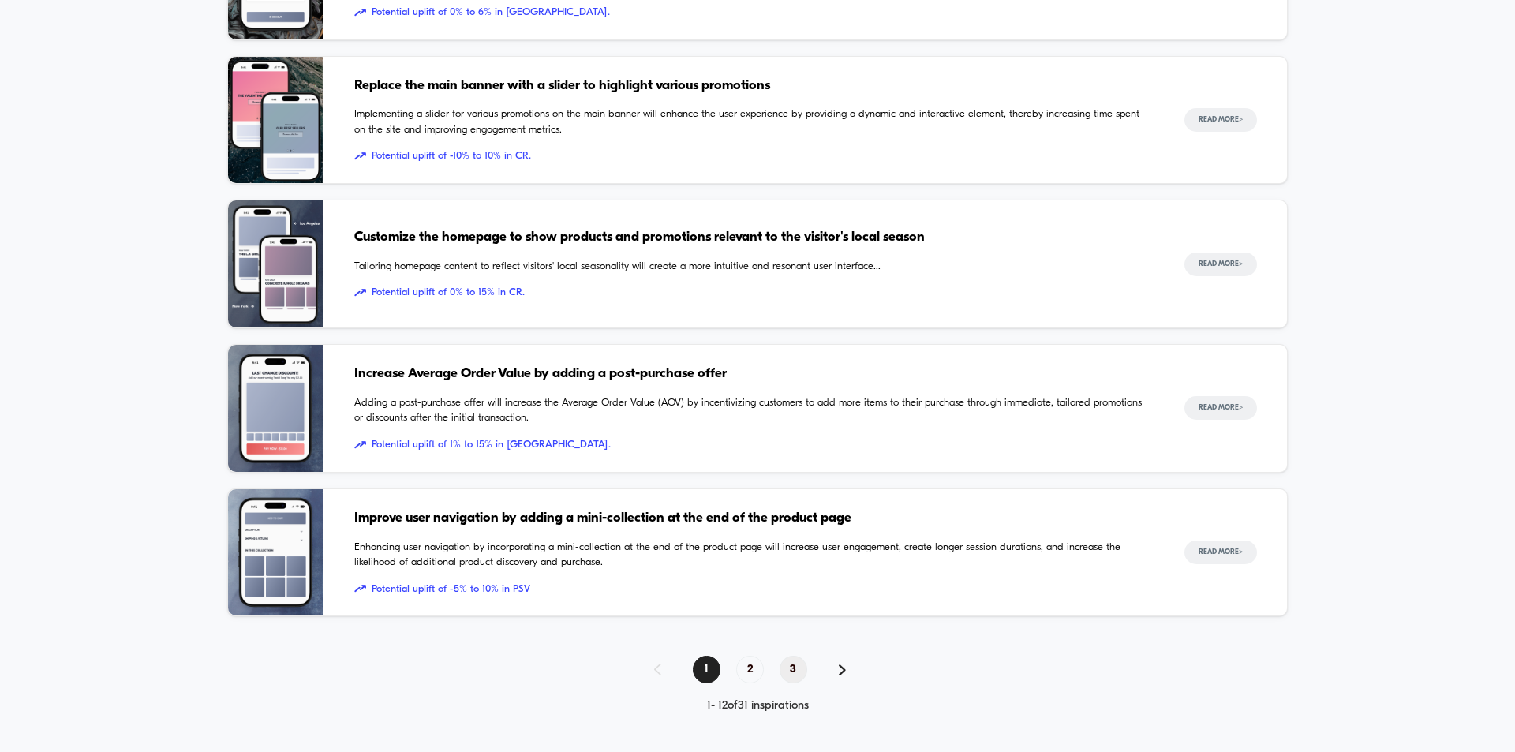
click at [795, 665] on span "3" at bounding box center [794, 670] width 28 height 28
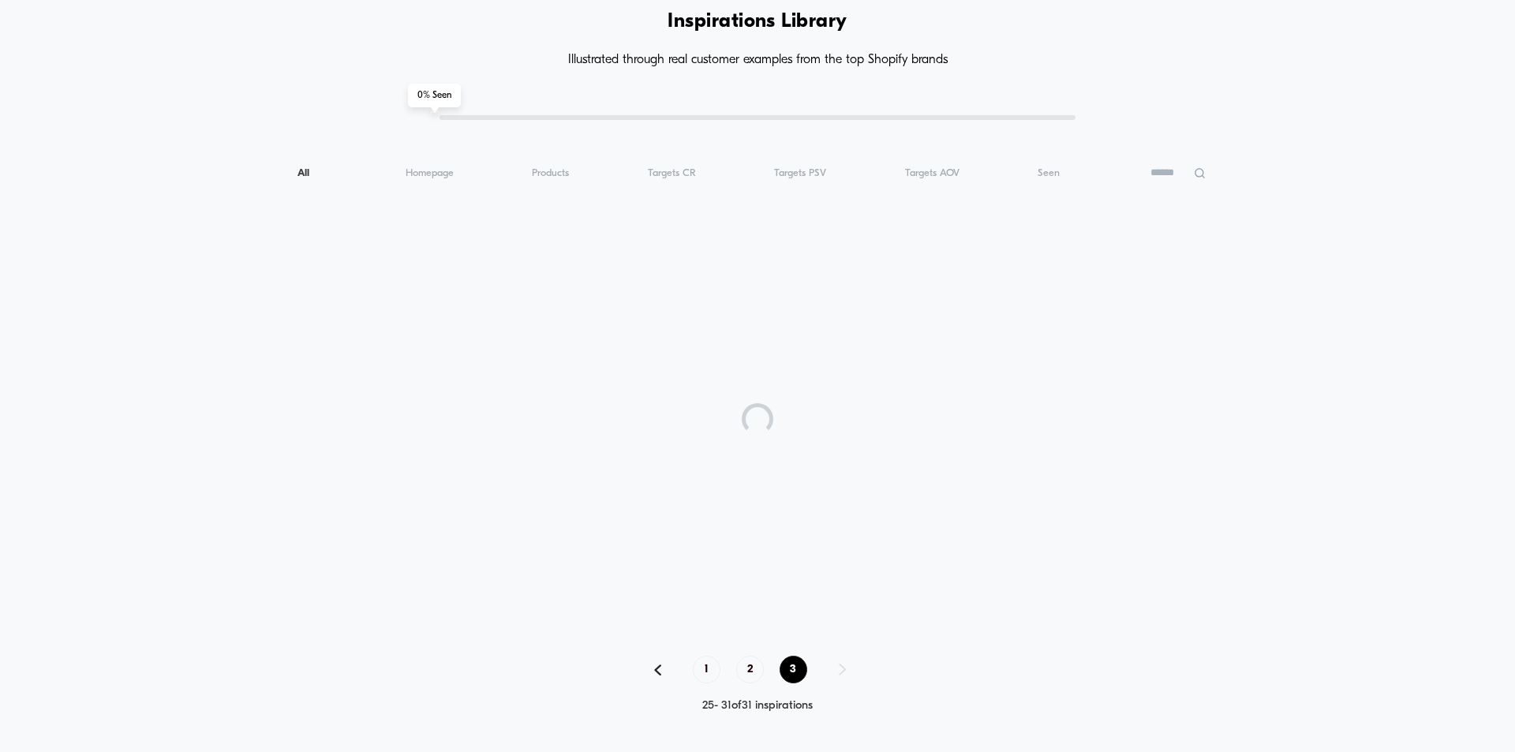
scroll to position [668, 0]
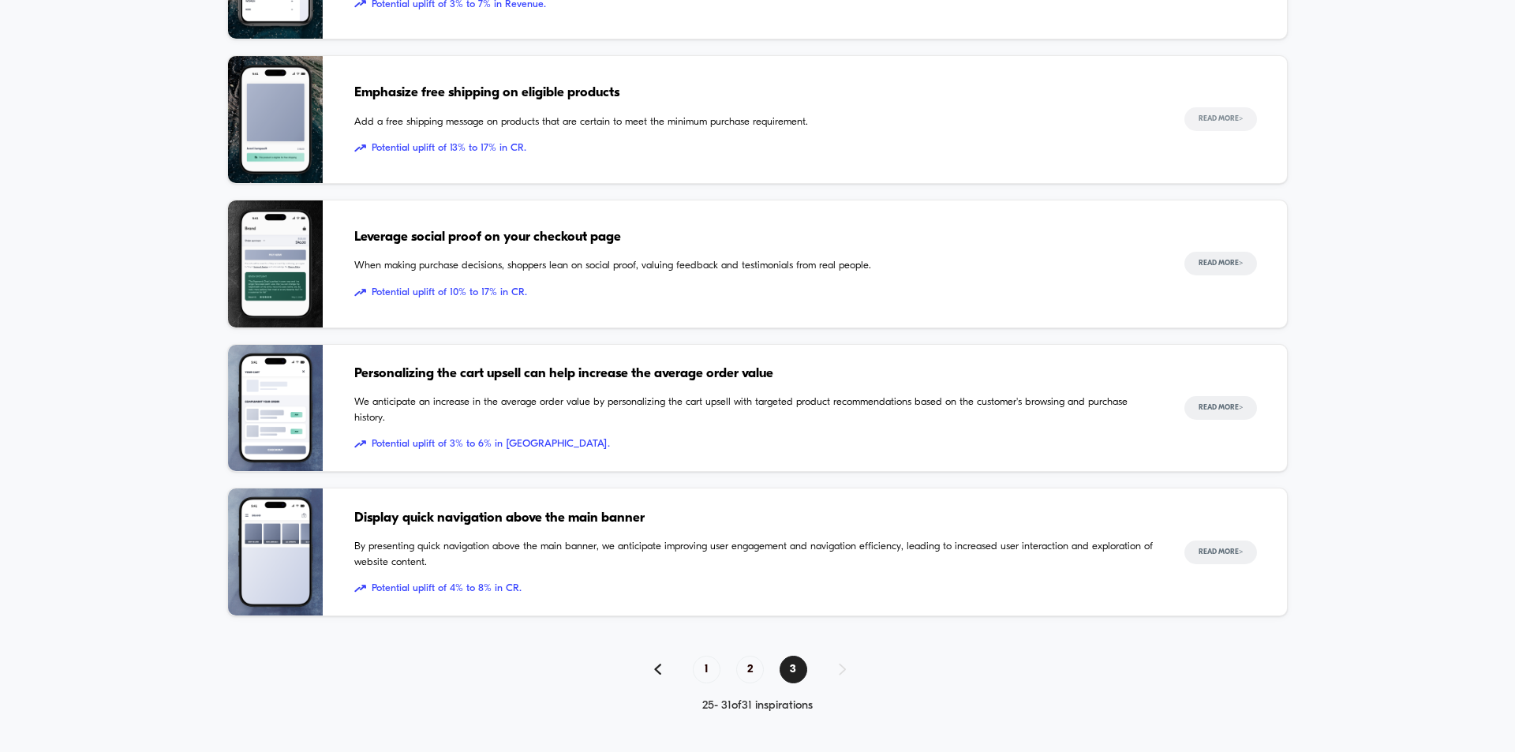
click at [1217, 117] on button "Read More >" at bounding box center [1220, 119] width 73 height 24
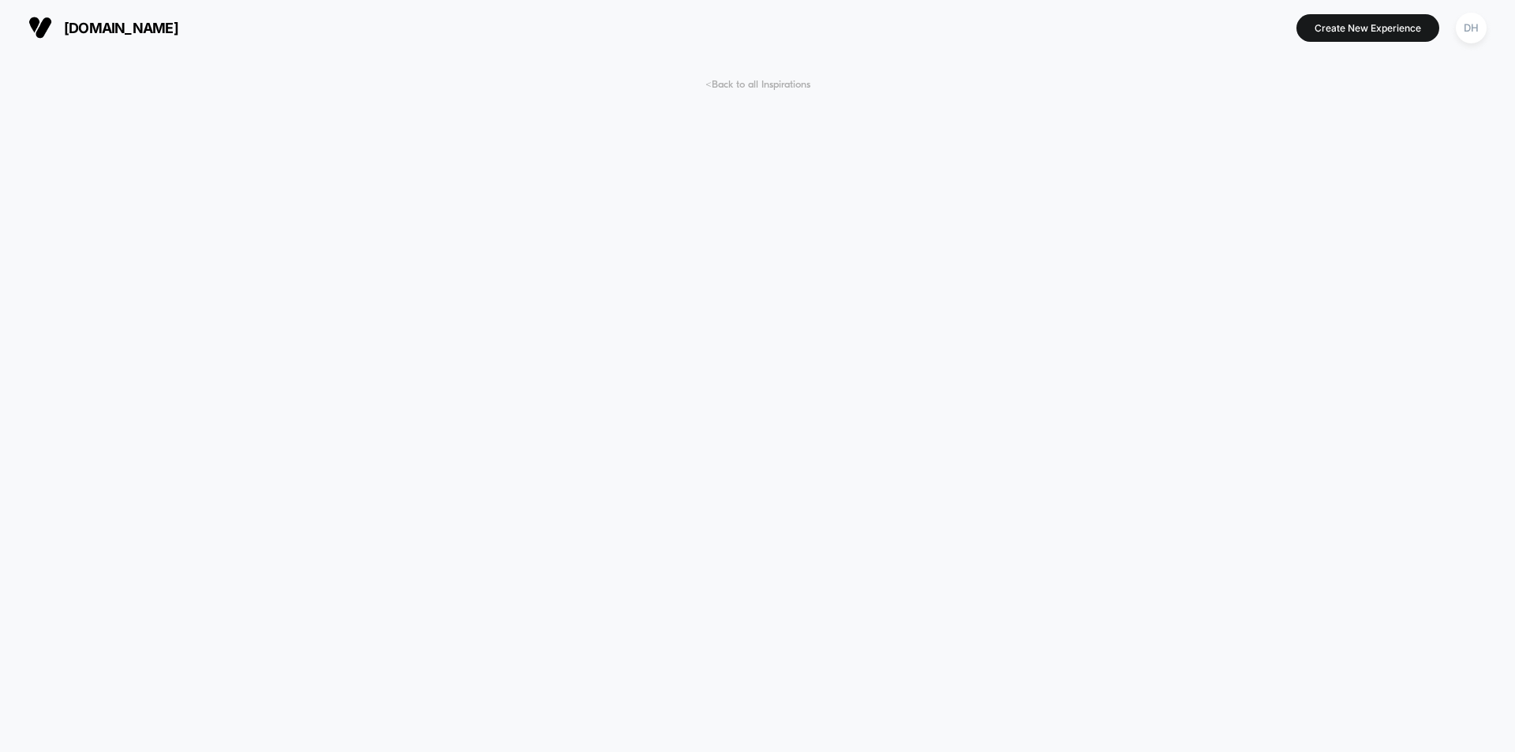
click at [750, 80] on span "< Back to all Inspirations" at bounding box center [757, 85] width 105 height 12
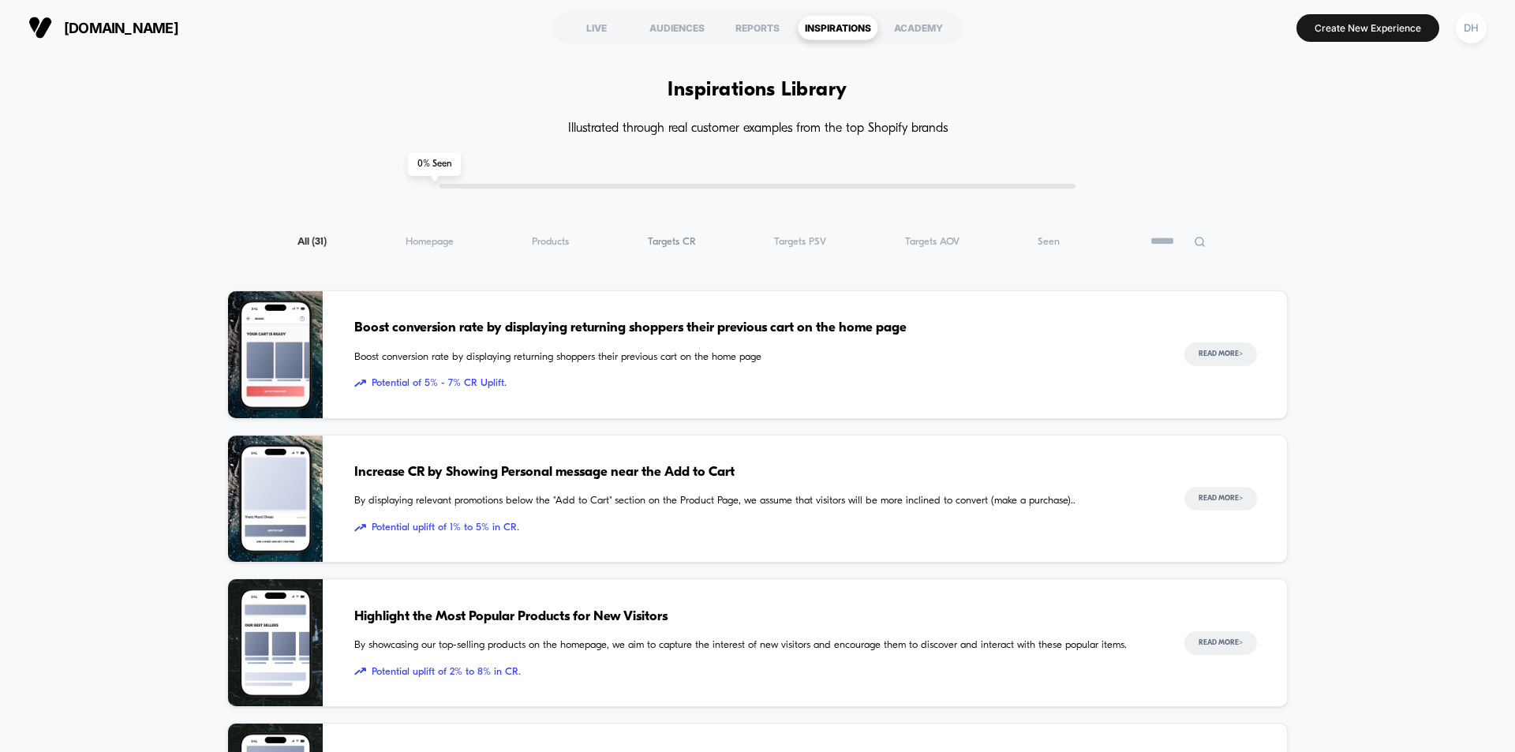
click at [682, 244] on span "Targets CR ( 31 )" at bounding box center [672, 242] width 48 height 12
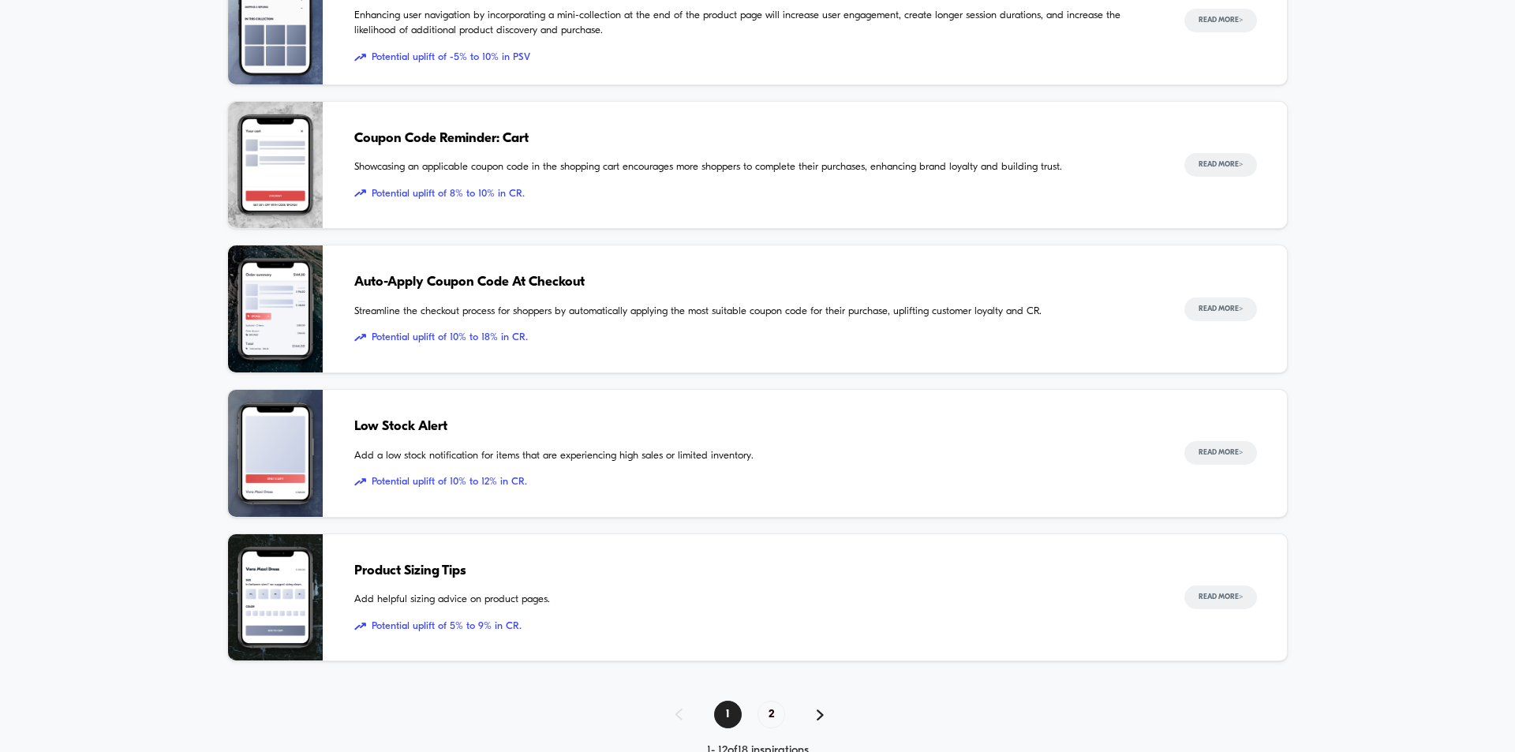
scroll to position [1389, 0]
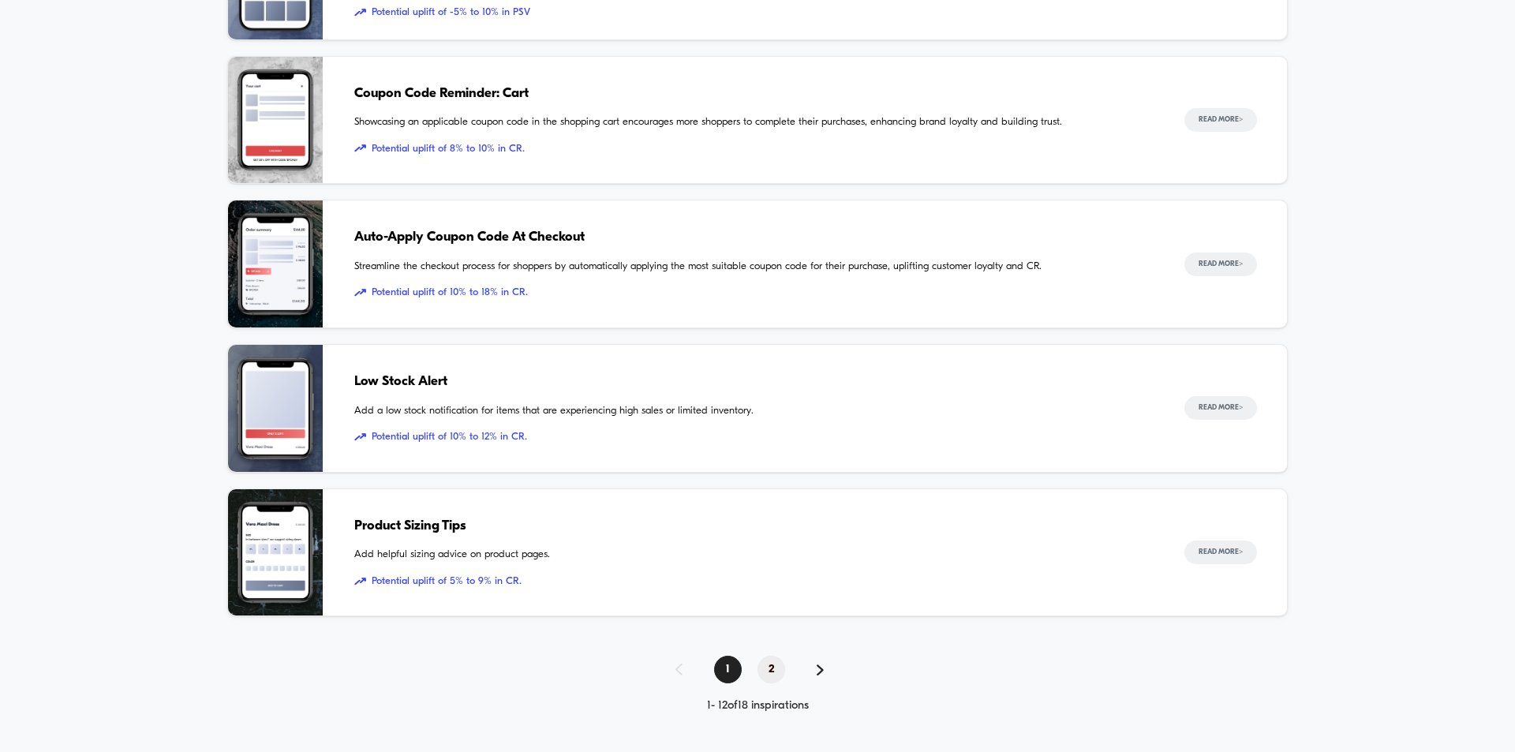
click at [772, 666] on span "2" at bounding box center [771, 670] width 28 height 28
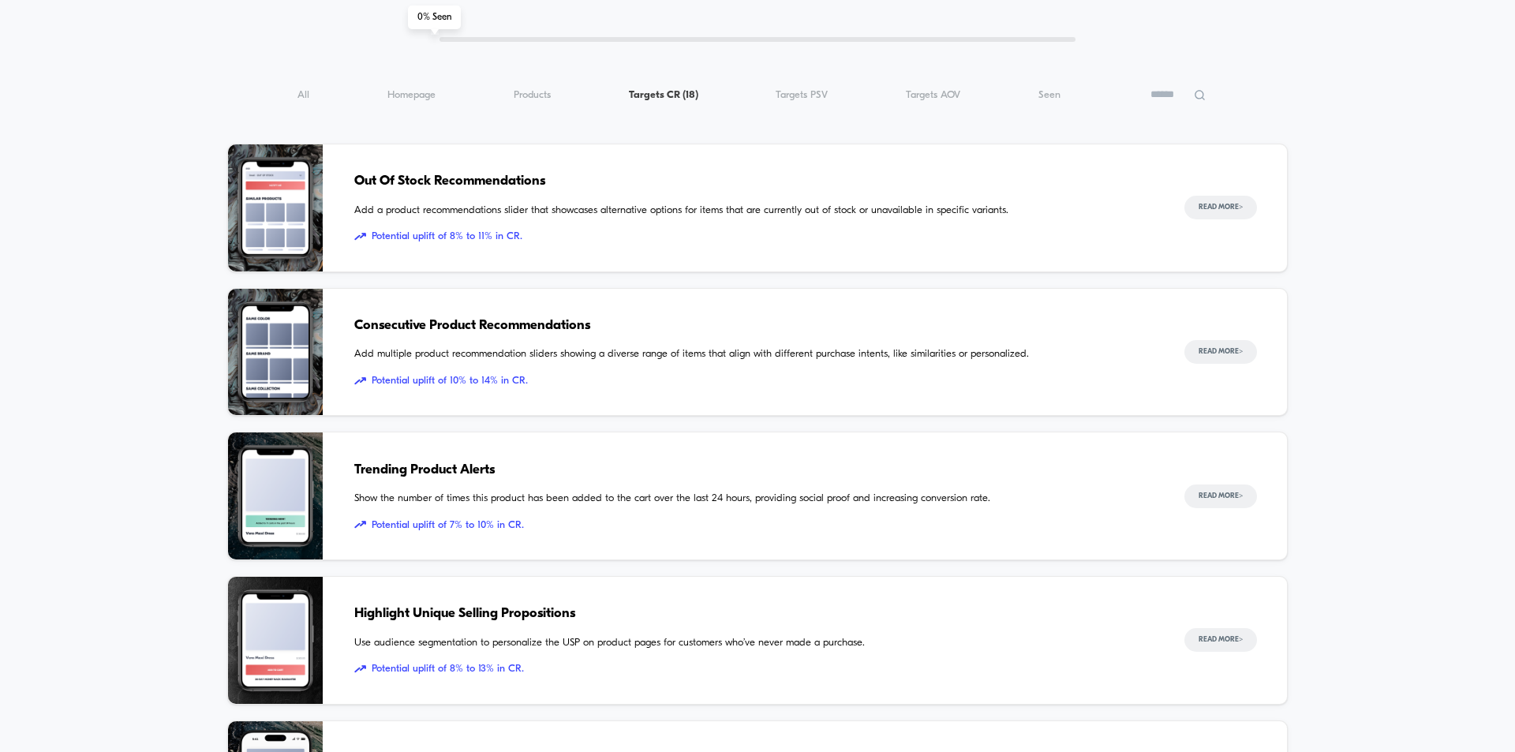
scroll to position [130, 0]
